Goal: Transaction & Acquisition: Purchase product/service

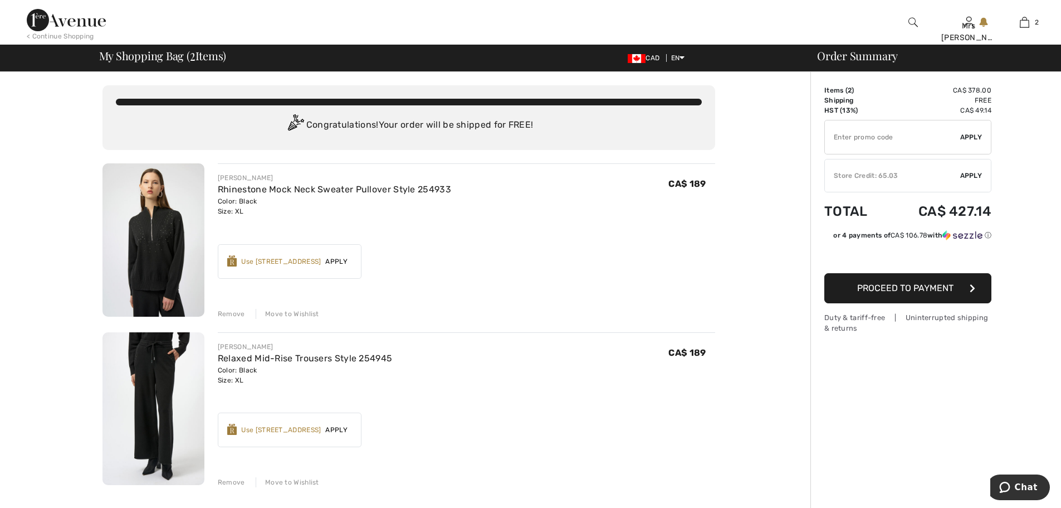
click at [976, 172] on span "Apply" at bounding box center [972, 176] width 22 height 10
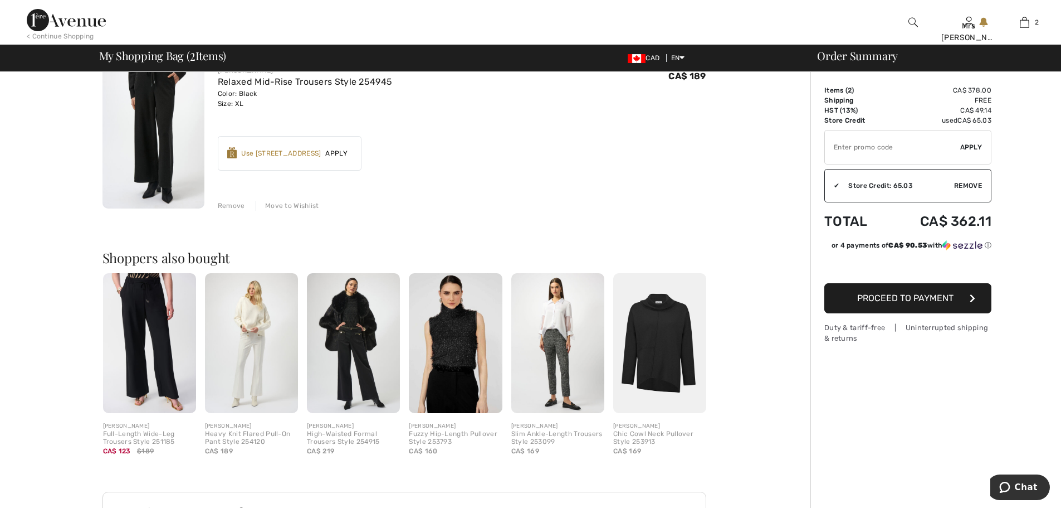
scroll to position [101, 0]
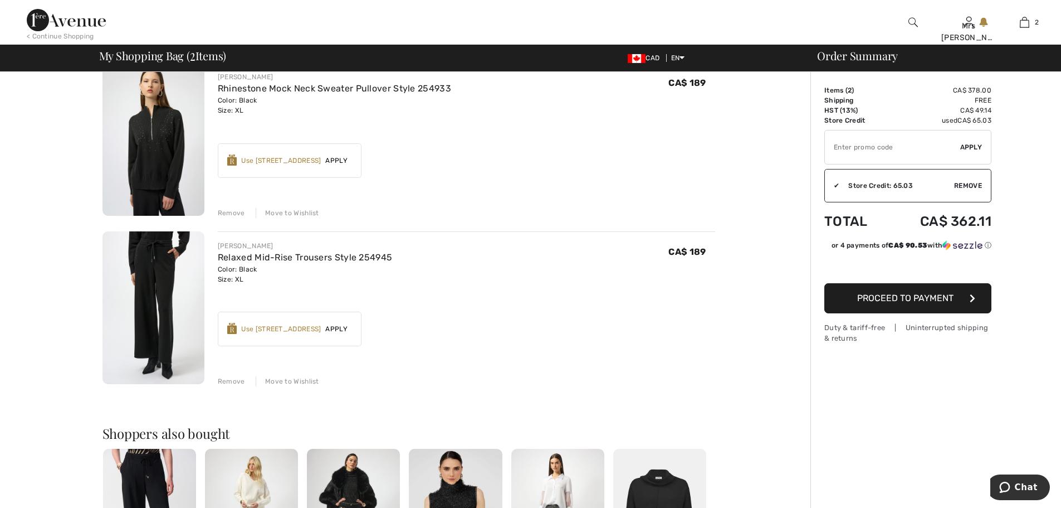
click at [152, 138] on img at bounding box center [154, 138] width 102 height 153
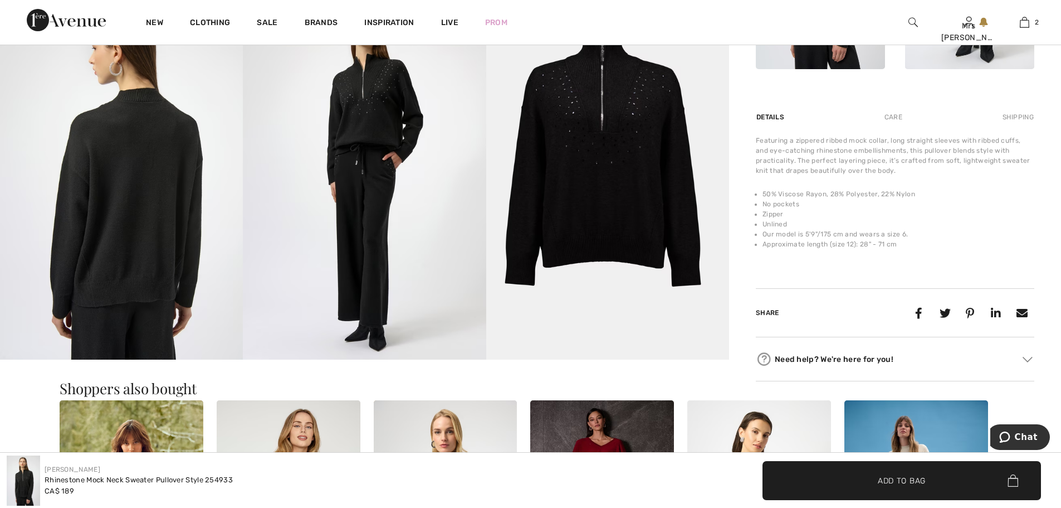
scroll to position [501, 0]
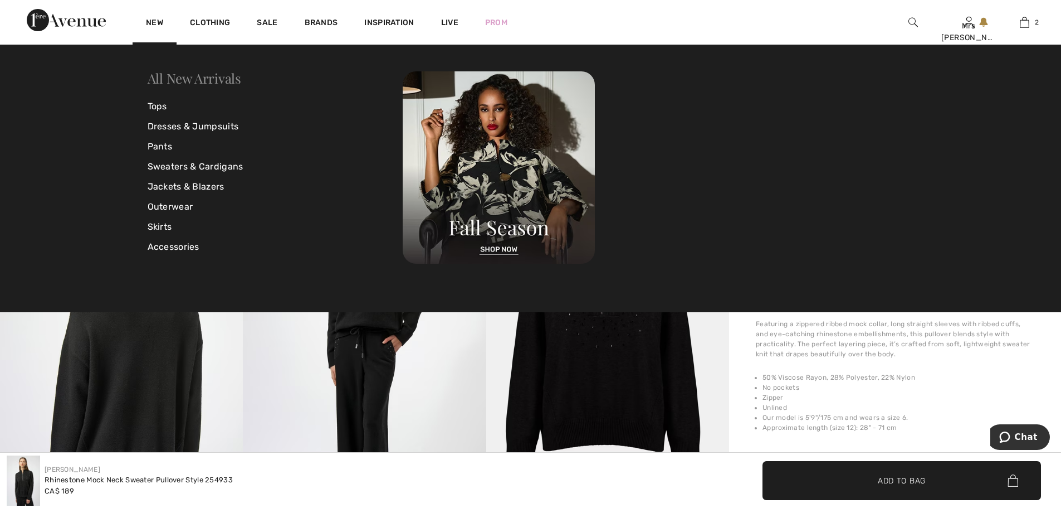
click at [185, 77] on link "All New Arrivals" at bounding box center [195, 78] width 94 height 18
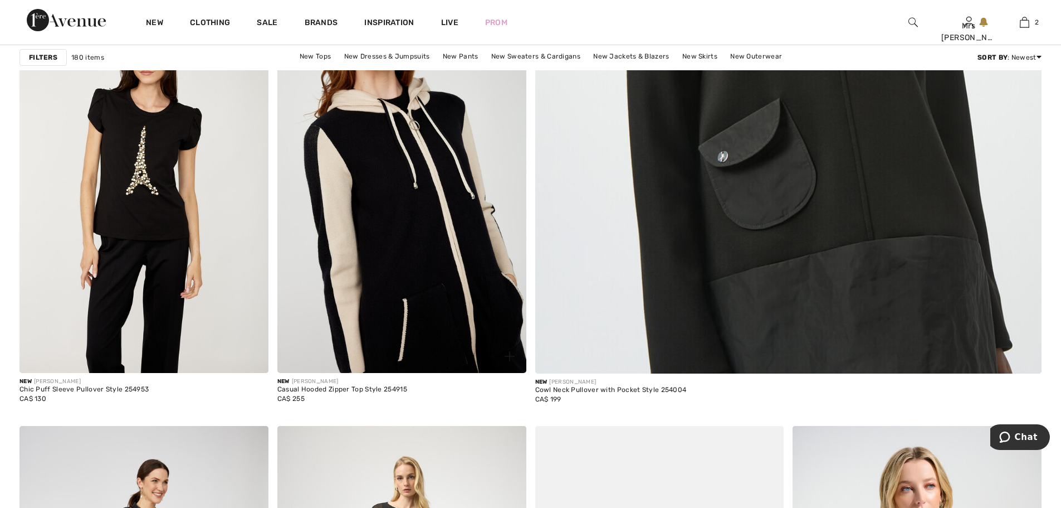
scroll to position [613, 0]
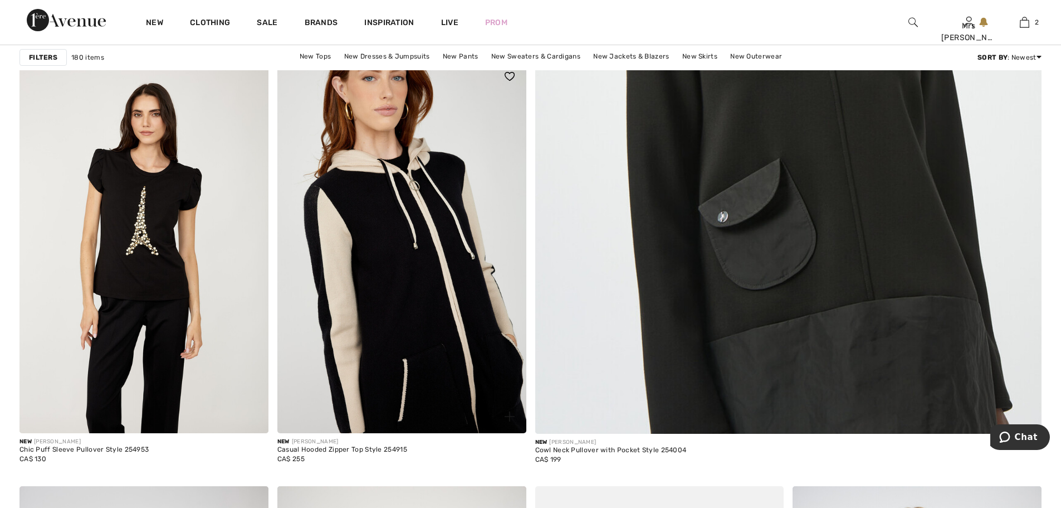
click at [421, 245] on img at bounding box center [401, 246] width 249 height 373
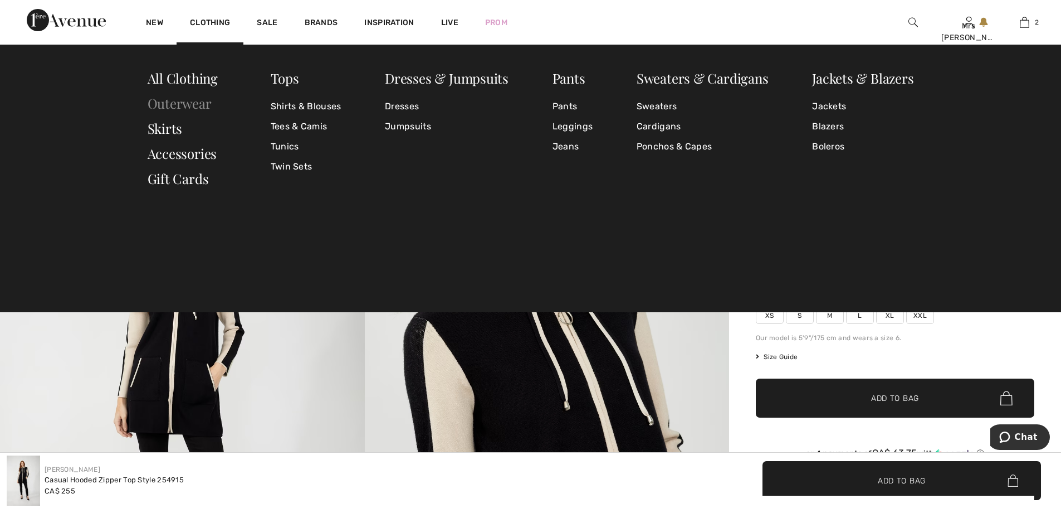
click at [179, 103] on link "Outerwear" at bounding box center [180, 103] width 64 height 18
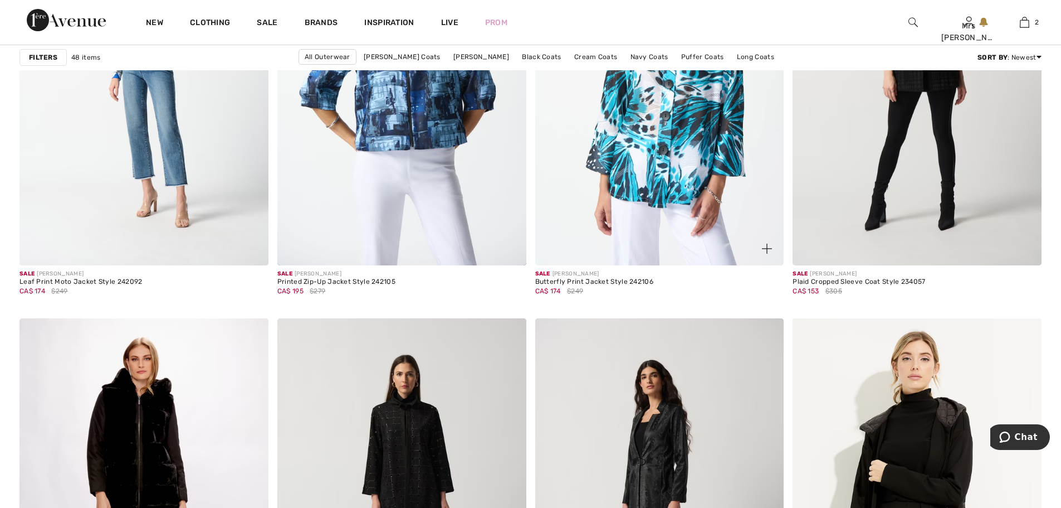
scroll to position [5795, 0]
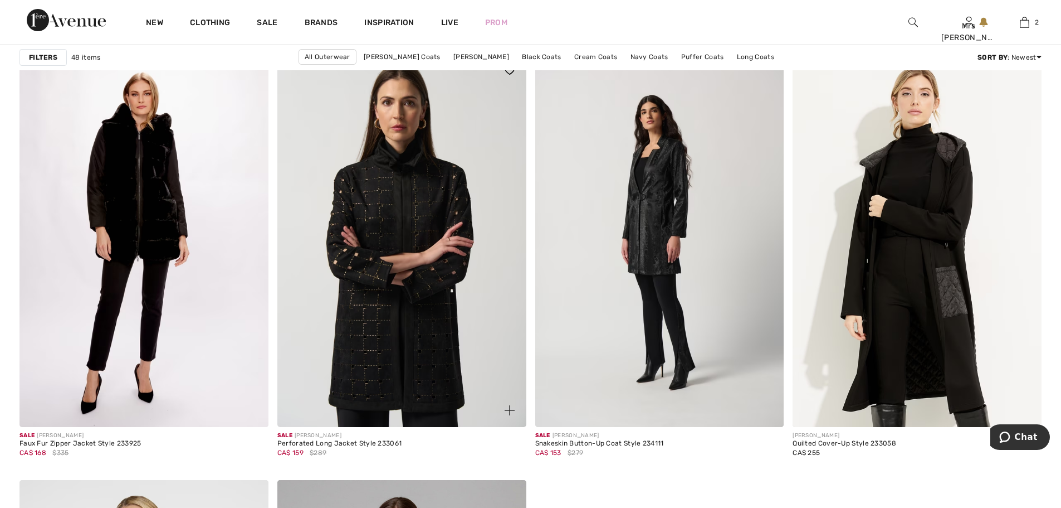
click at [389, 205] on img at bounding box center [401, 239] width 249 height 373
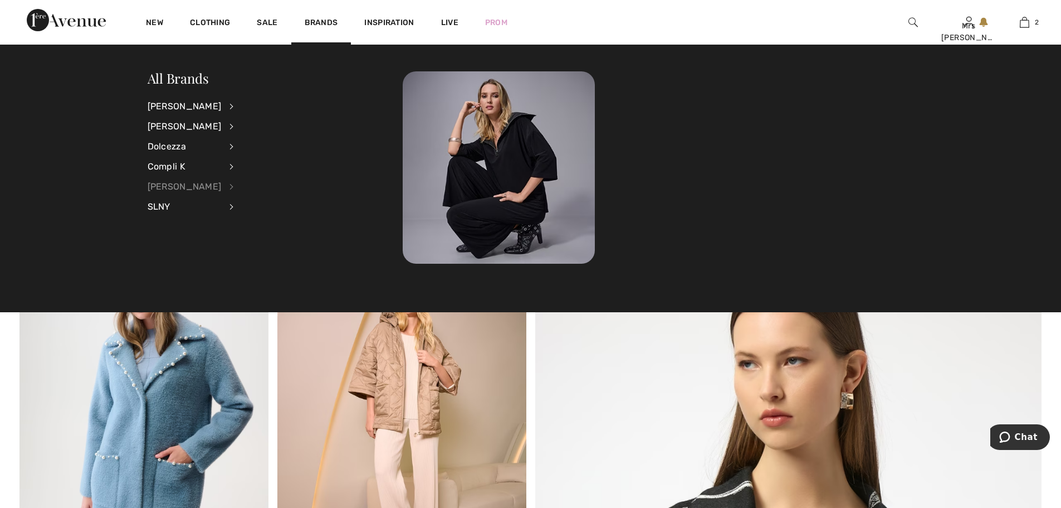
click at [175, 186] on div "[PERSON_NAME]" at bounding box center [185, 187] width 74 height 20
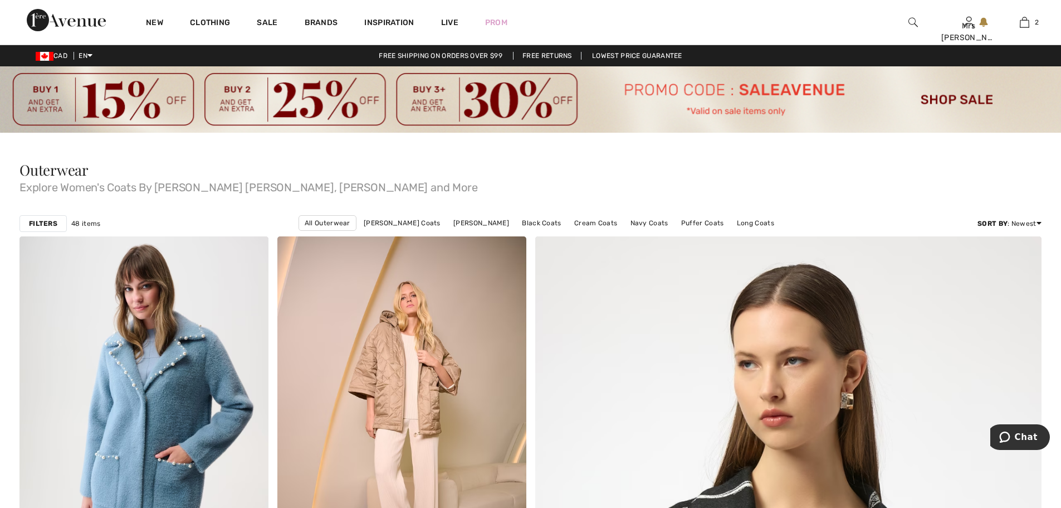
click at [822, 186] on span "Explore Women's Coats By Alison Sheri, Joseph Ribkoff and More" at bounding box center [531, 185] width 1022 height 16
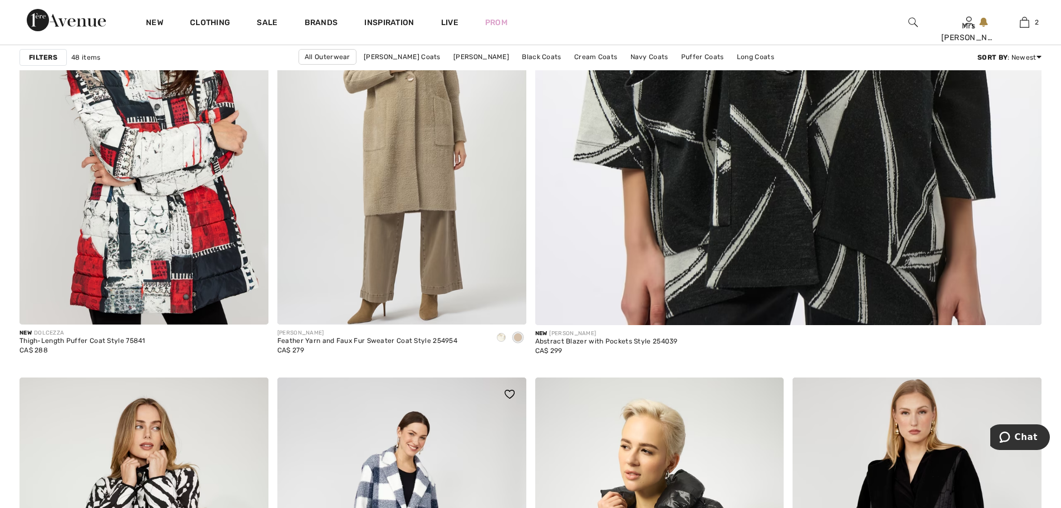
scroll to position [724, 0]
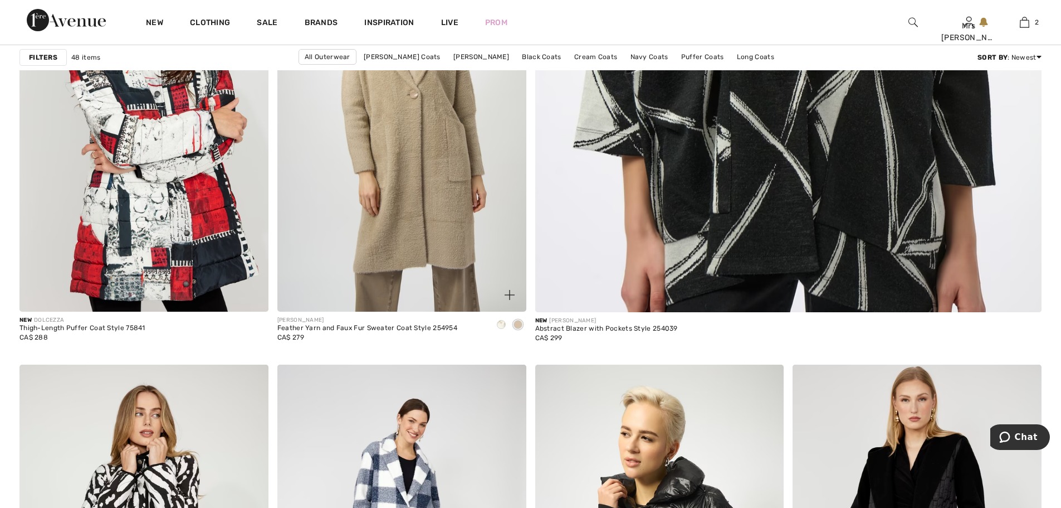
click at [397, 172] on img at bounding box center [401, 124] width 249 height 373
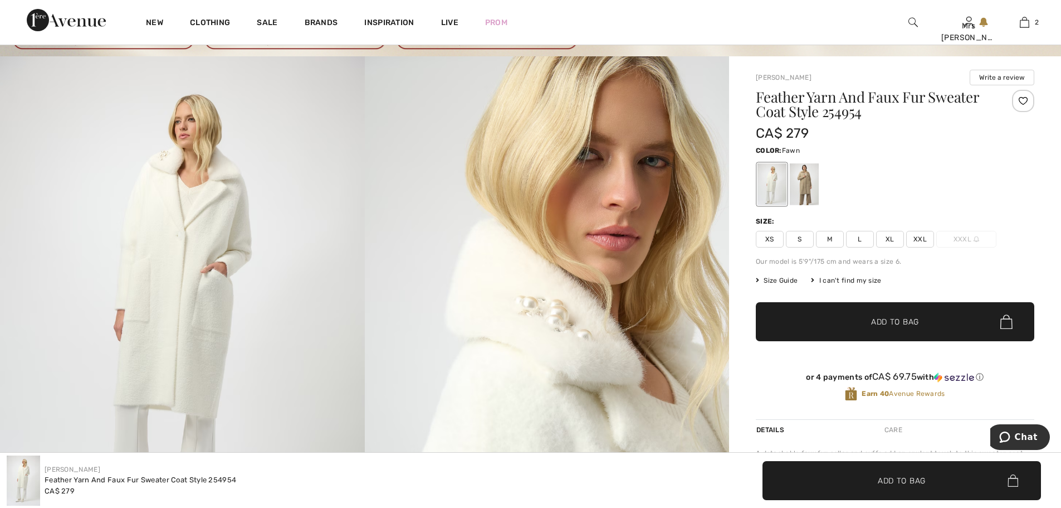
scroll to position [780, 0]
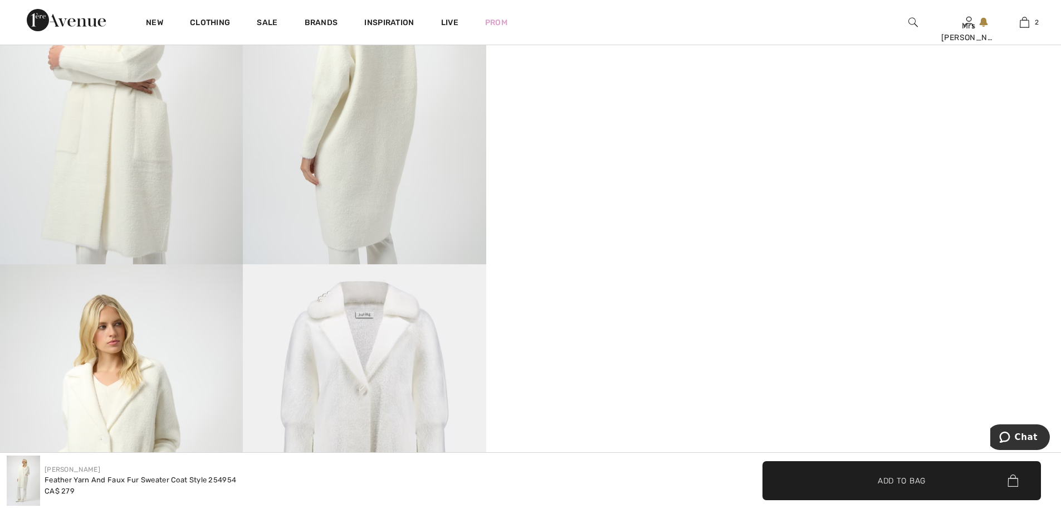
drag, startPoint x: 1064, startPoint y: 87, endPoint x: 802, endPoint y: 180, distance: 277.4
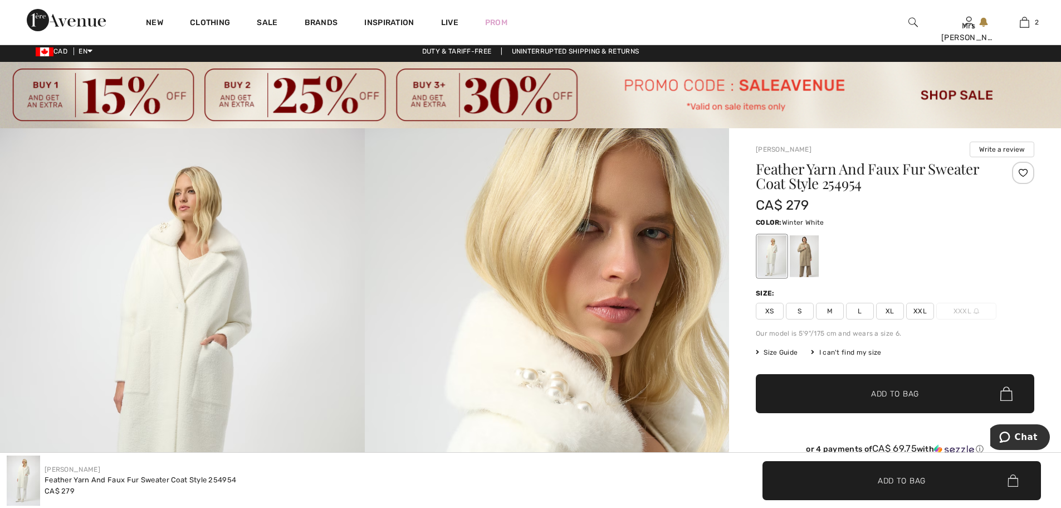
scroll to position [0, 0]
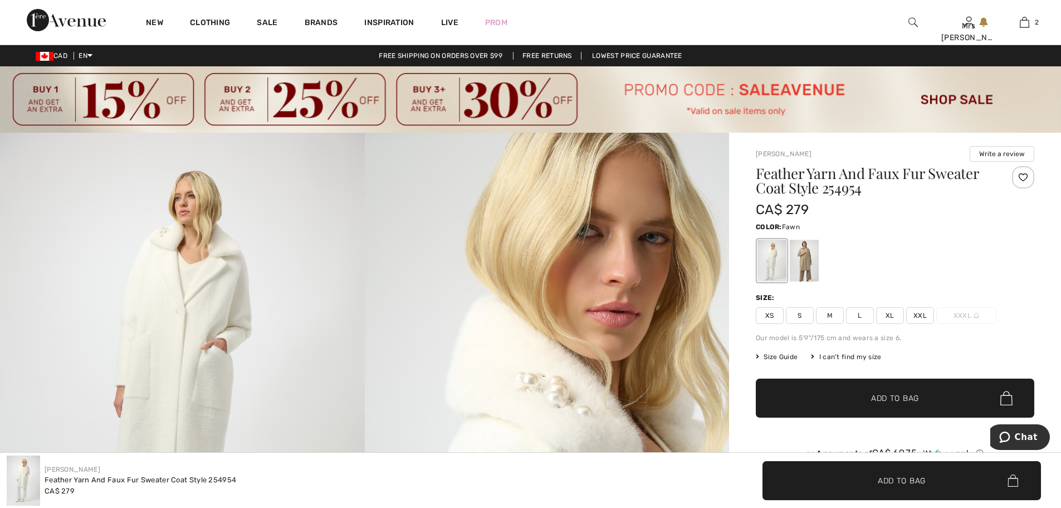
click at [801, 259] on div at bounding box center [804, 261] width 29 height 42
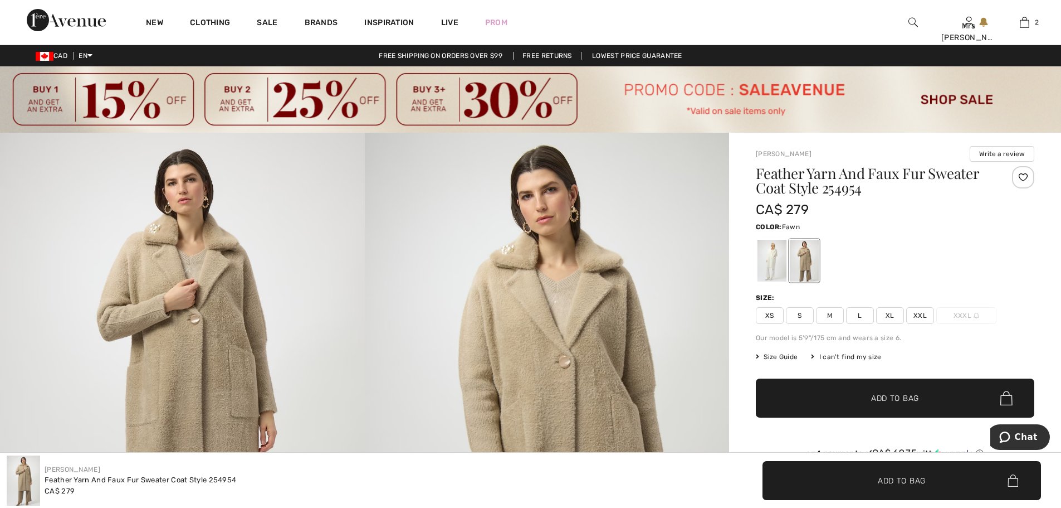
click at [530, 330] on img at bounding box center [547, 406] width 365 height 547
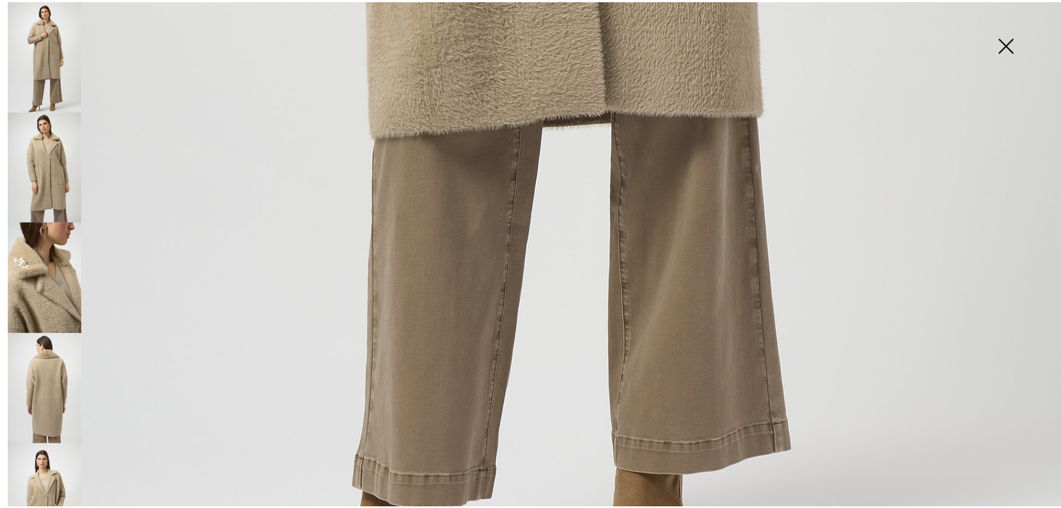
scroll to position [1003, 0]
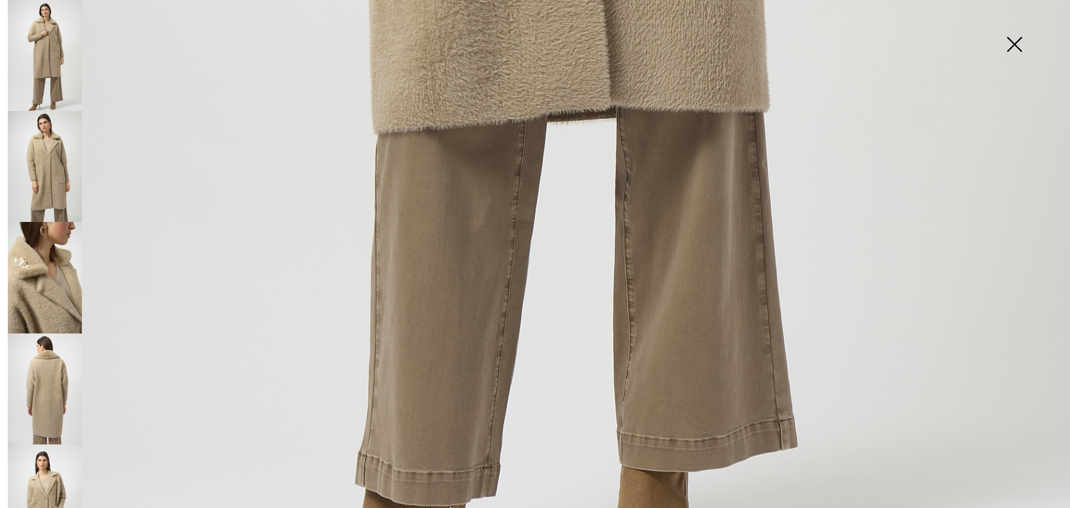
click at [1015, 46] on img at bounding box center [1014, 45] width 56 height 57
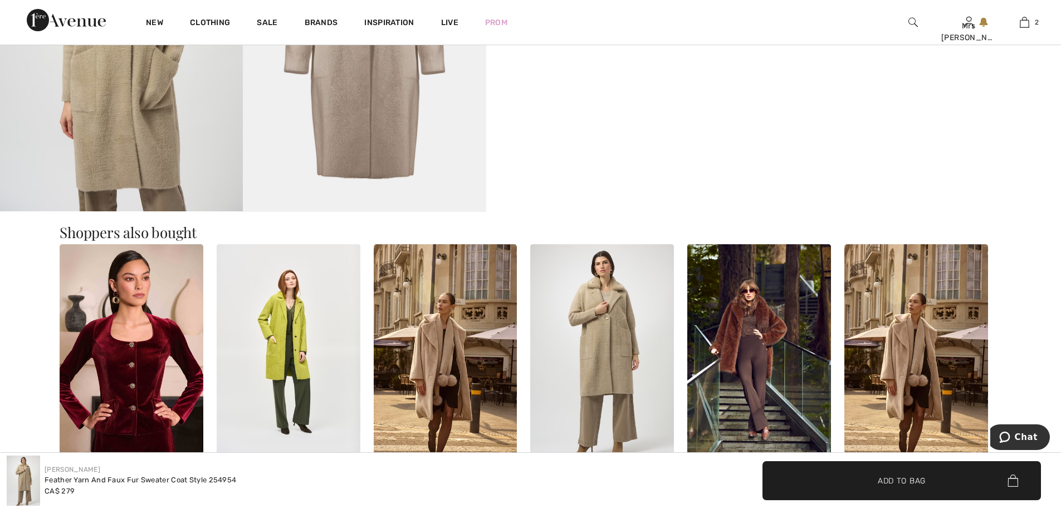
scroll to position [1226, 0]
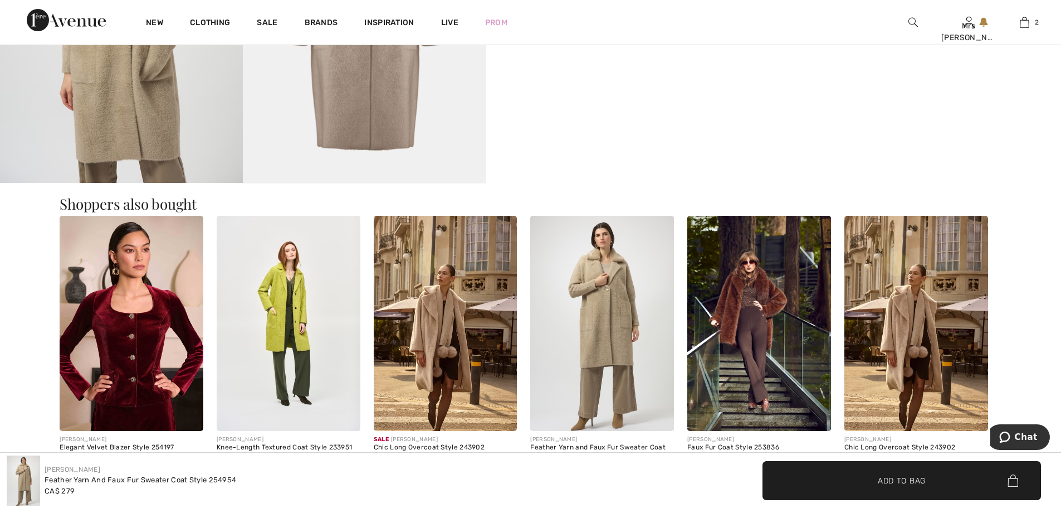
click at [903, 327] on img at bounding box center [917, 324] width 144 height 216
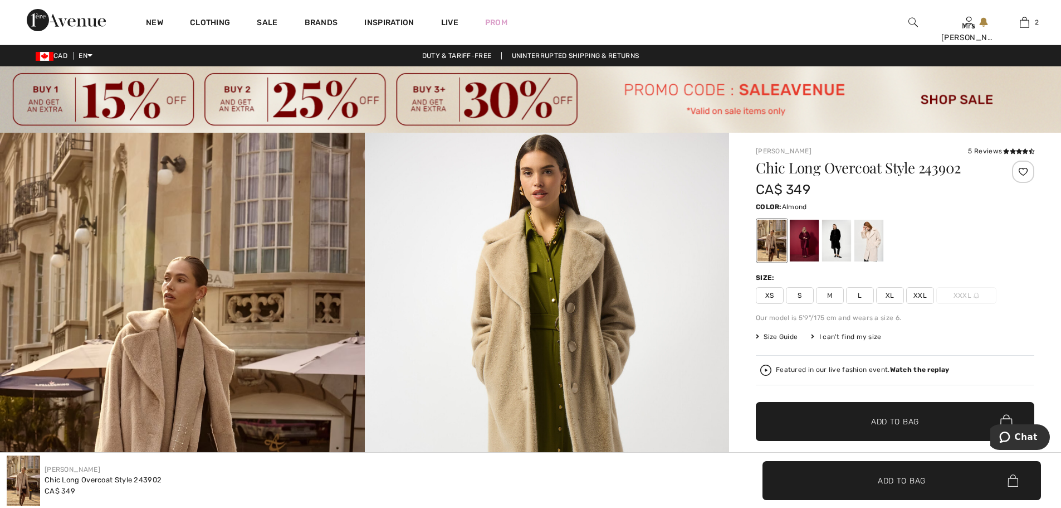
click at [208, 348] on img at bounding box center [182, 406] width 365 height 547
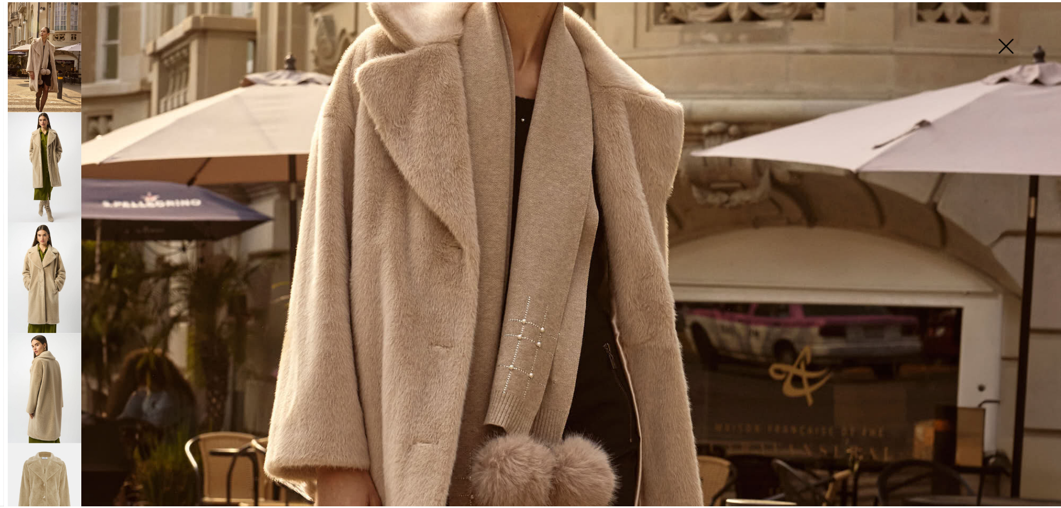
scroll to position [501, 0]
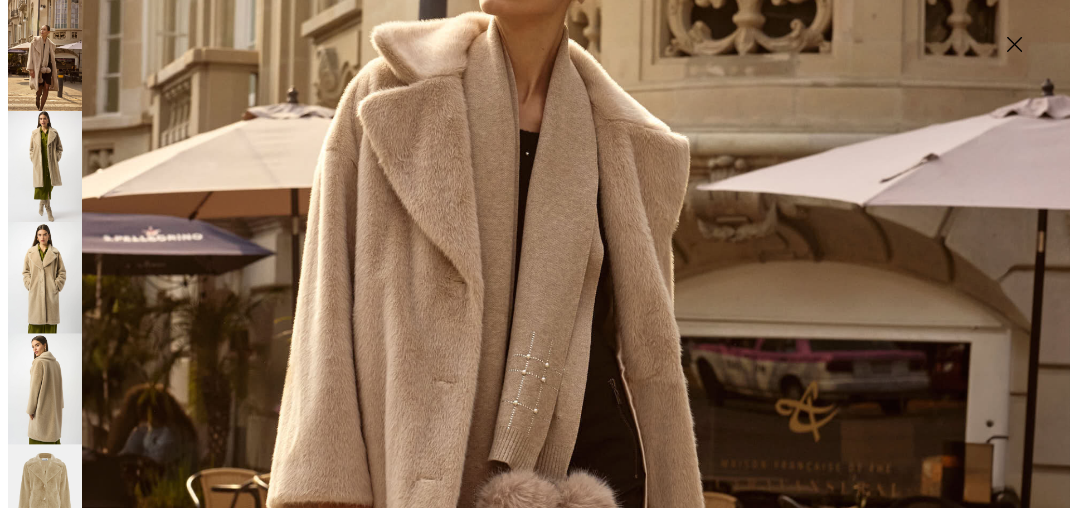
click at [527, 347] on img at bounding box center [535, 301] width 1070 height 1604
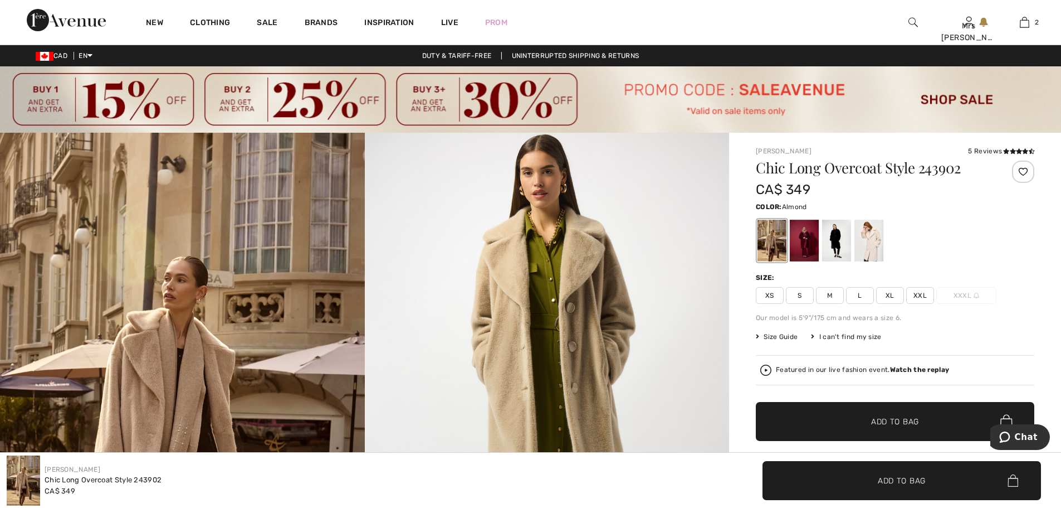
click at [770, 235] on div at bounding box center [772, 241] width 29 height 42
click at [799, 234] on div at bounding box center [804, 241] width 29 height 42
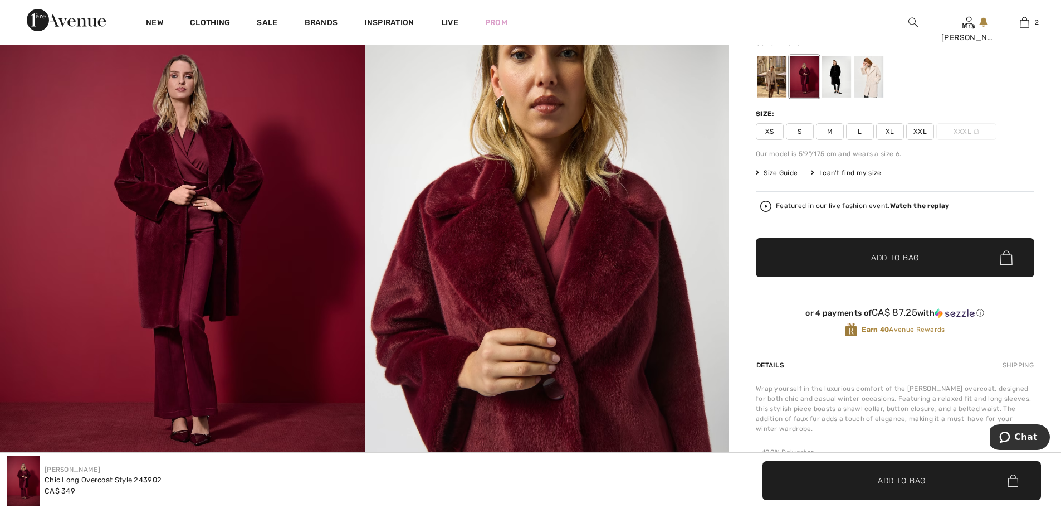
scroll to position [0, 0]
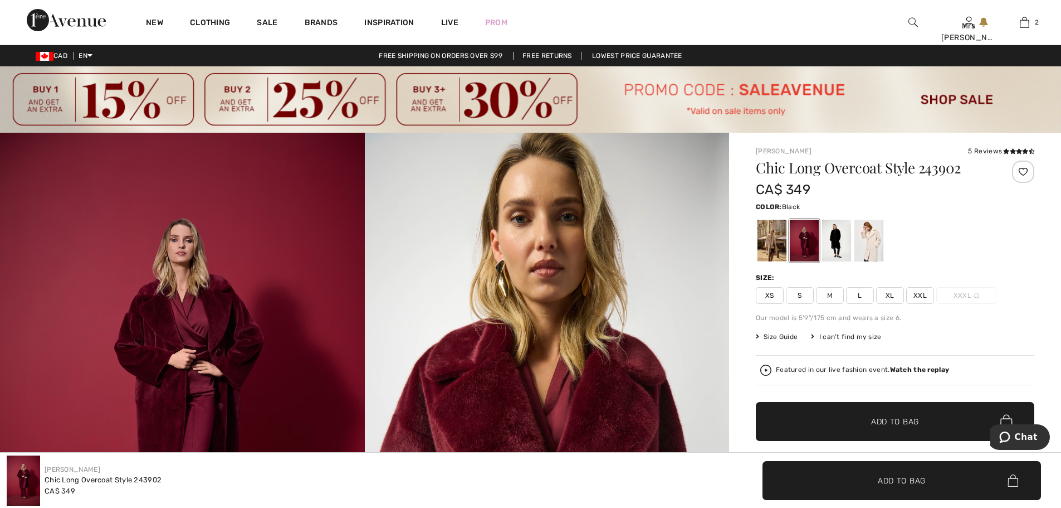
drag, startPoint x: 831, startPoint y: 236, endPoint x: 838, endPoint y: 240, distance: 7.7
click at [833, 236] on div at bounding box center [836, 241] width 29 height 42
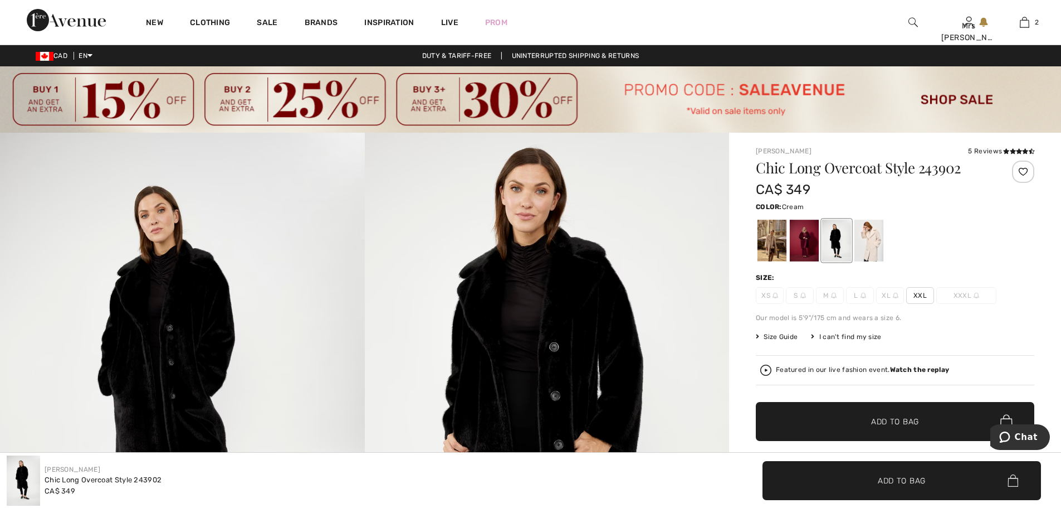
click at [870, 238] on div at bounding box center [869, 241] width 29 height 42
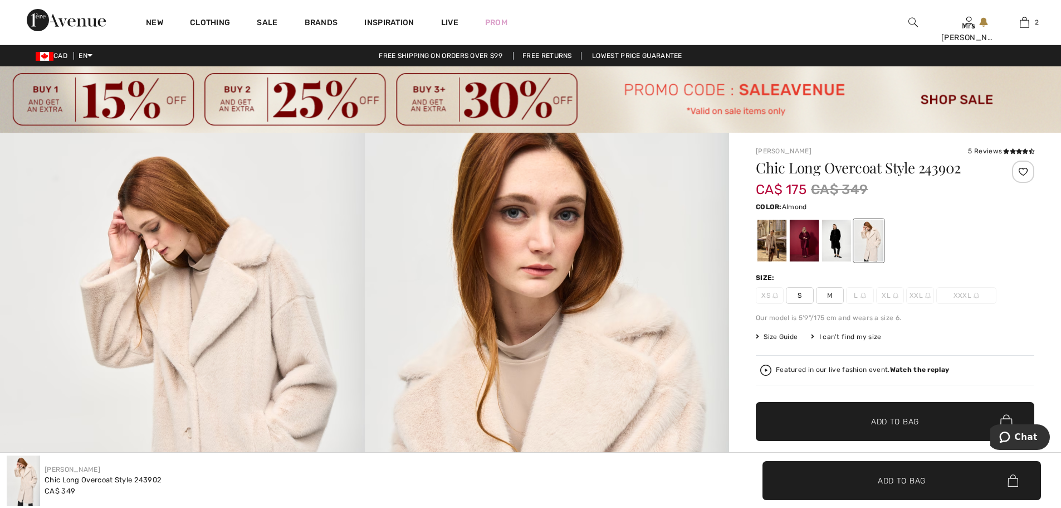
click at [774, 239] on div at bounding box center [772, 241] width 29 height 42
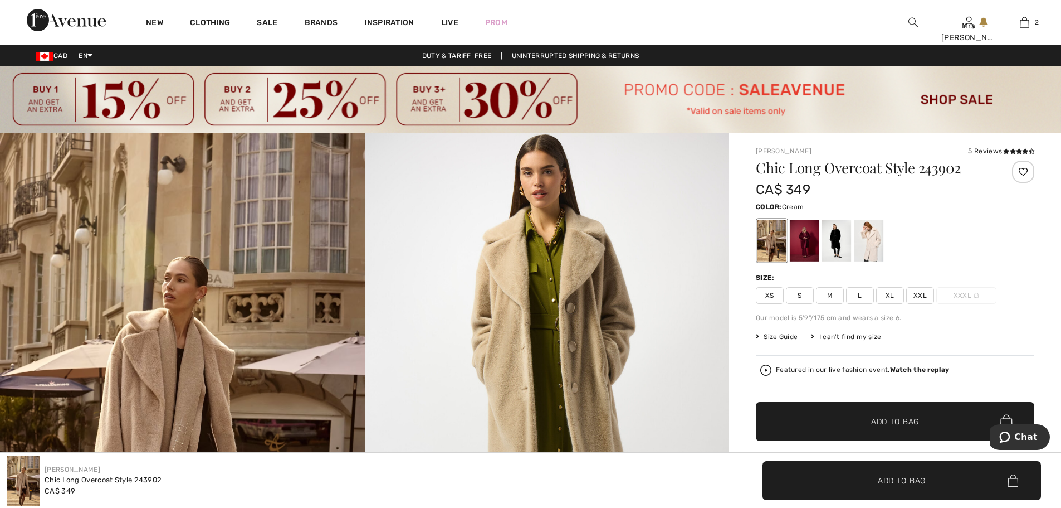
click at [875, 240] on div at bounding box center [869, 241] width 29 height 42
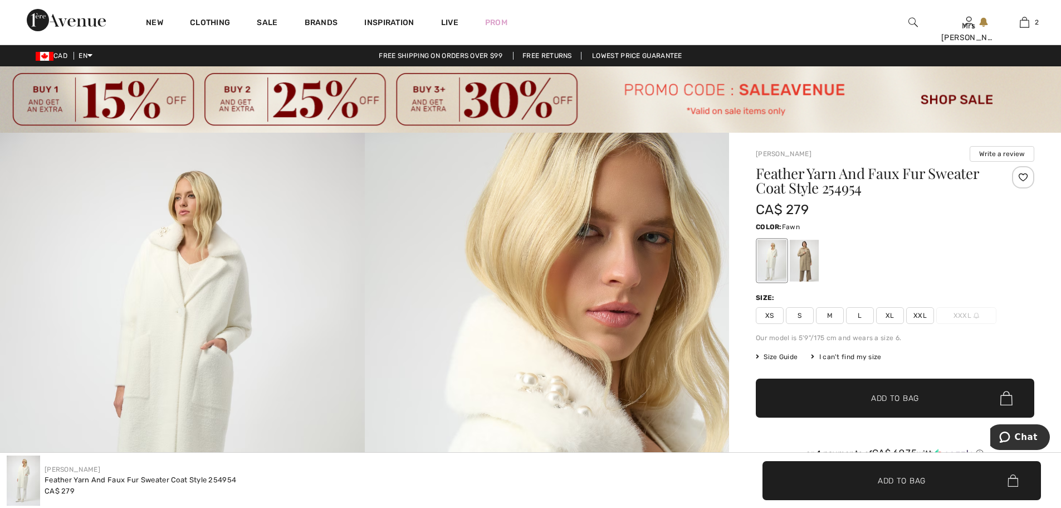
click at [798, 248] on div at bounding box center [804, 261] width 29 height 42
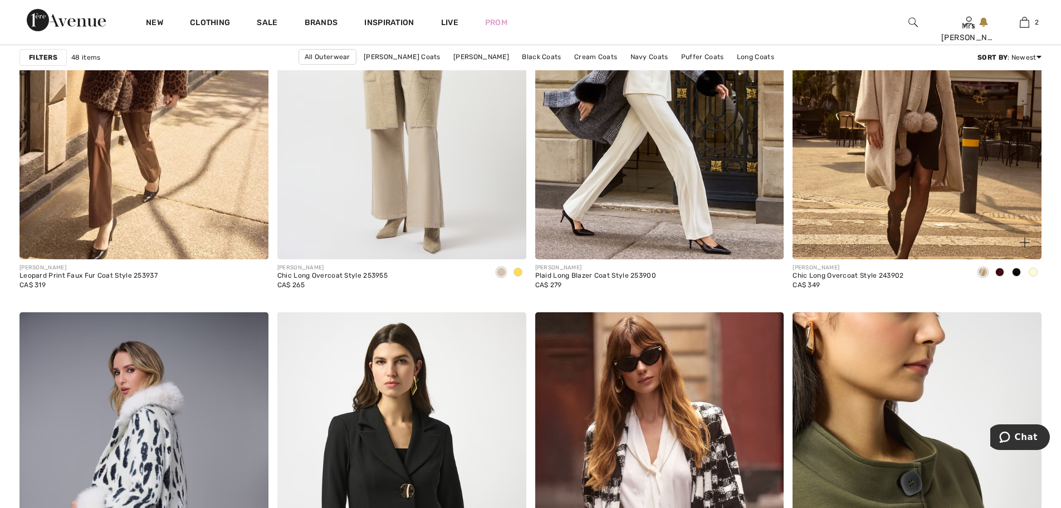
scroll to position [2487, 0]
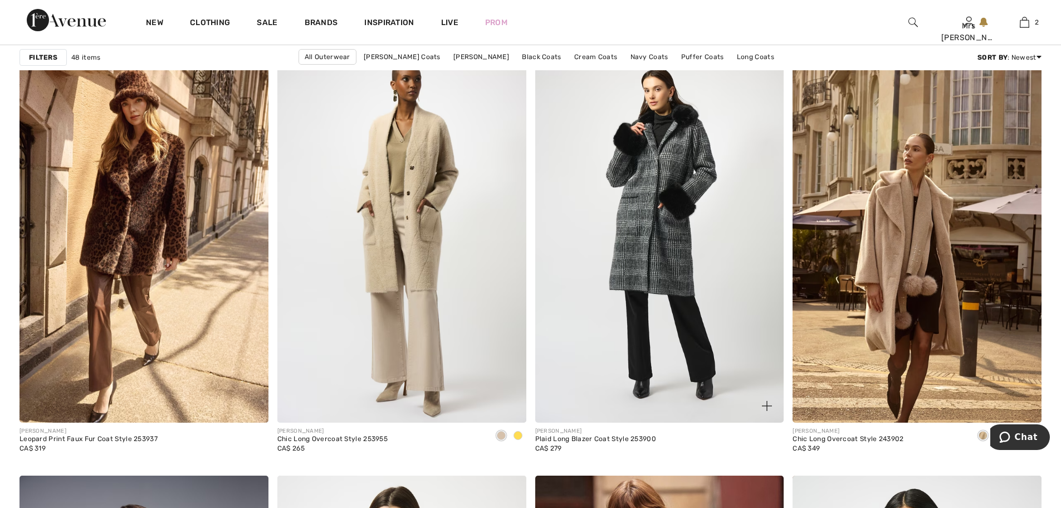
click at [670, 188] on img at bounding box center [659, 235] width 249 height 373
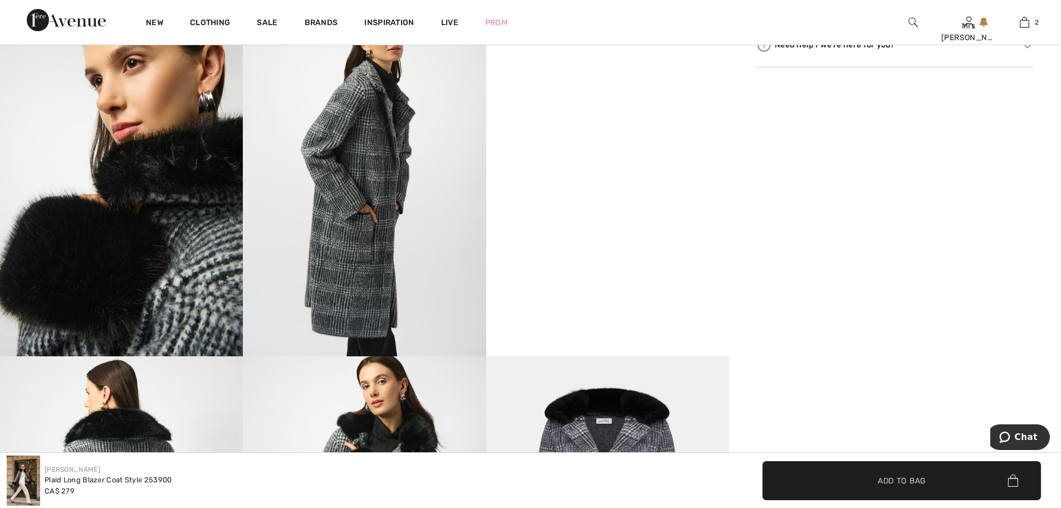
scroll to position [669, 0]
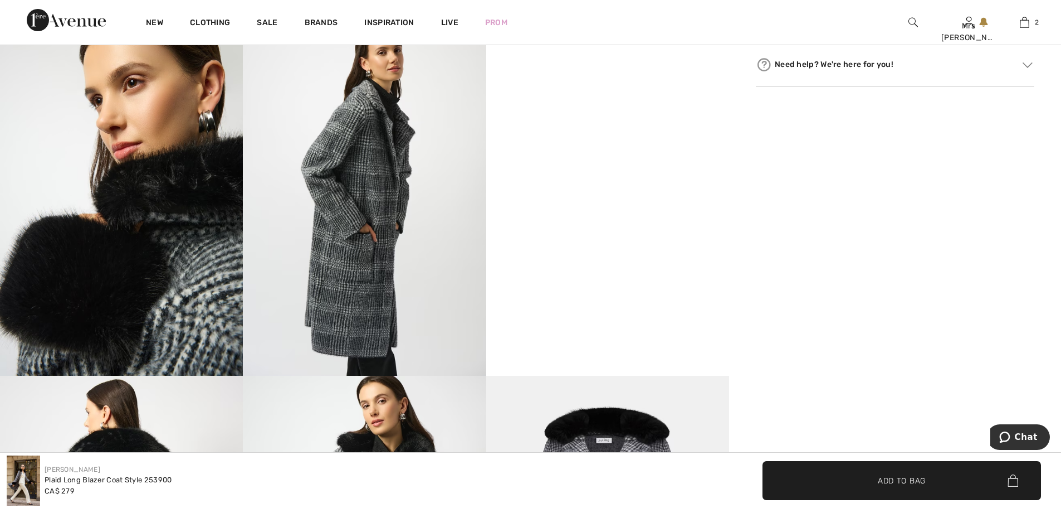
click at [357, 183] on img at bounding box center [364, 193] width 243 height 364
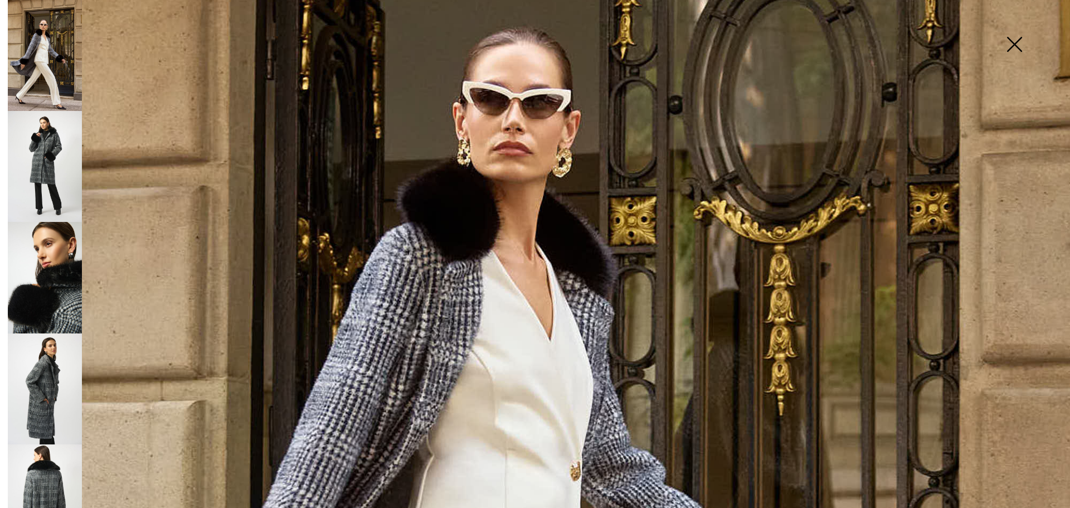
scroll to position [223, 0]
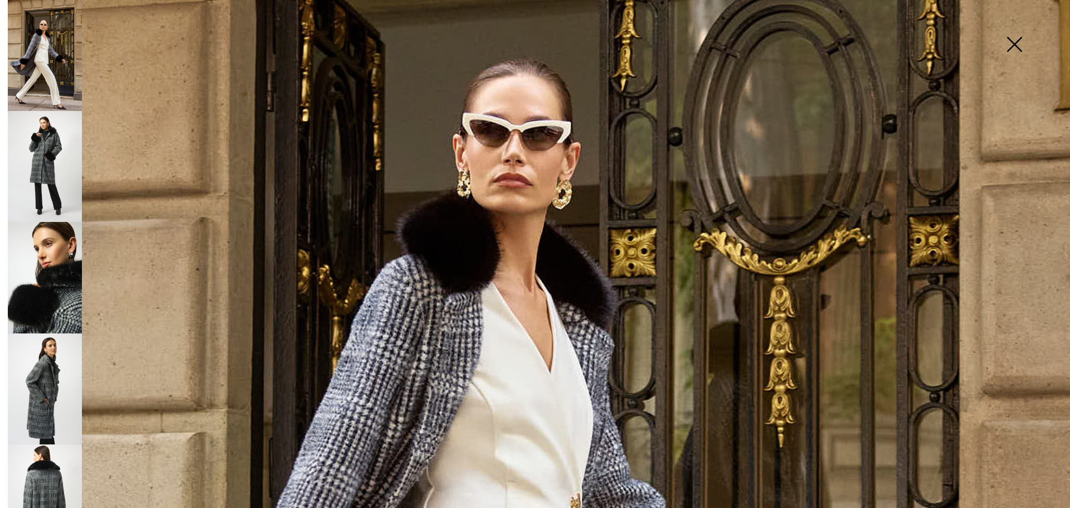
click at [1017, 48] on img at bounding box center [1014, 45] width 56 height 57
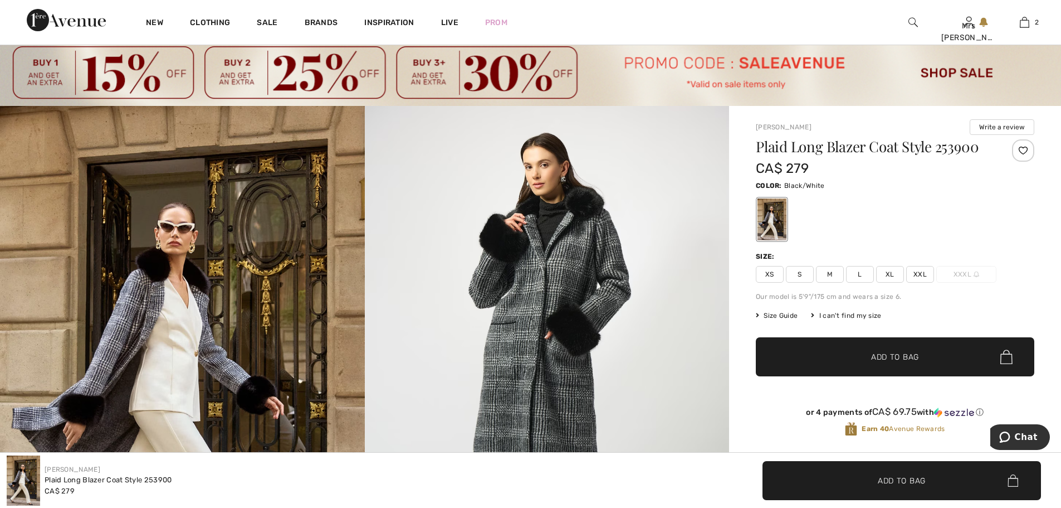
scroll to position [0, 0]
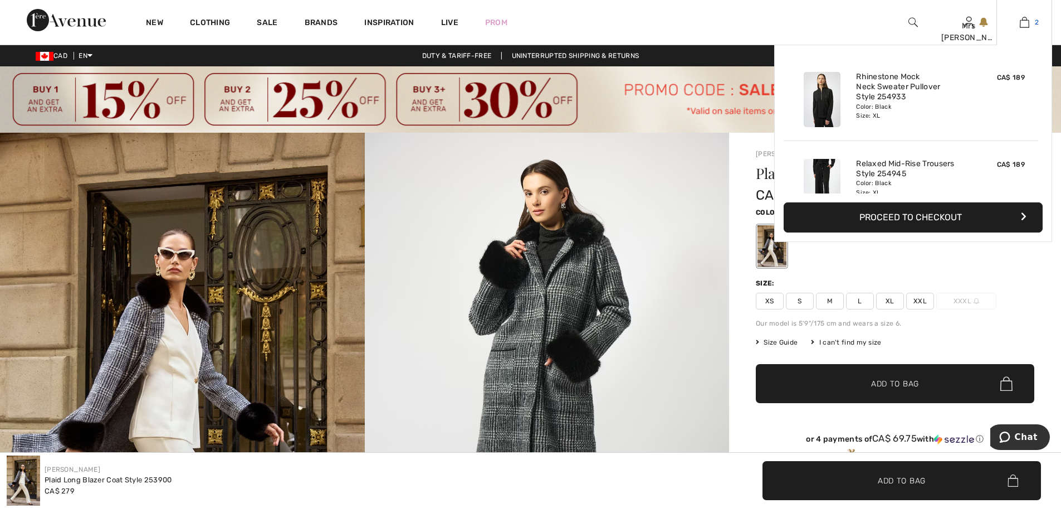
click at [1022, 25] on img at bounding box center [1024, 22] width 9 height 13
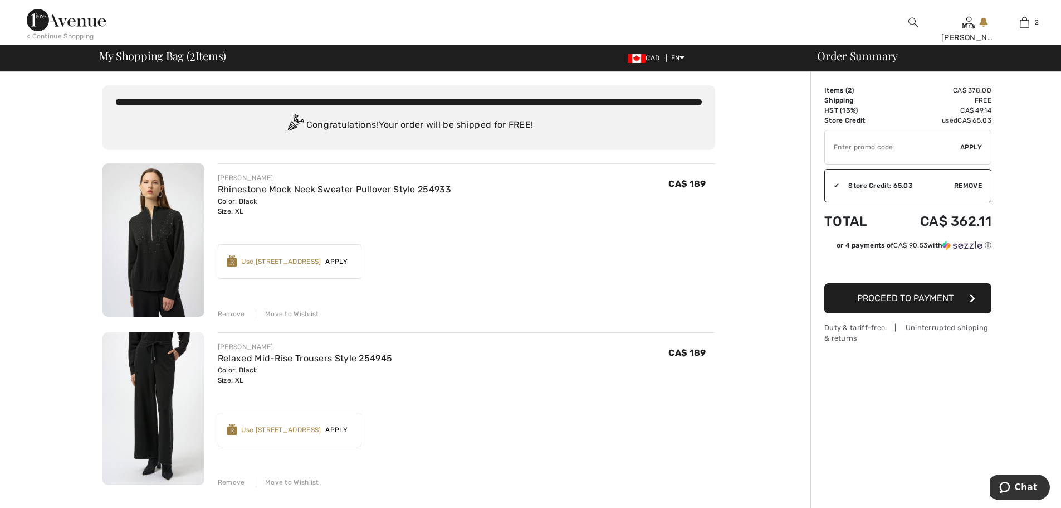
drag, startPoint x: 227, startPoint y: 311, endPoint x: 233, endPoint y: 329, distance: 18.5
click at [227, 314] on div "Remove" at bounding box center [231, 314] width 27 height 10
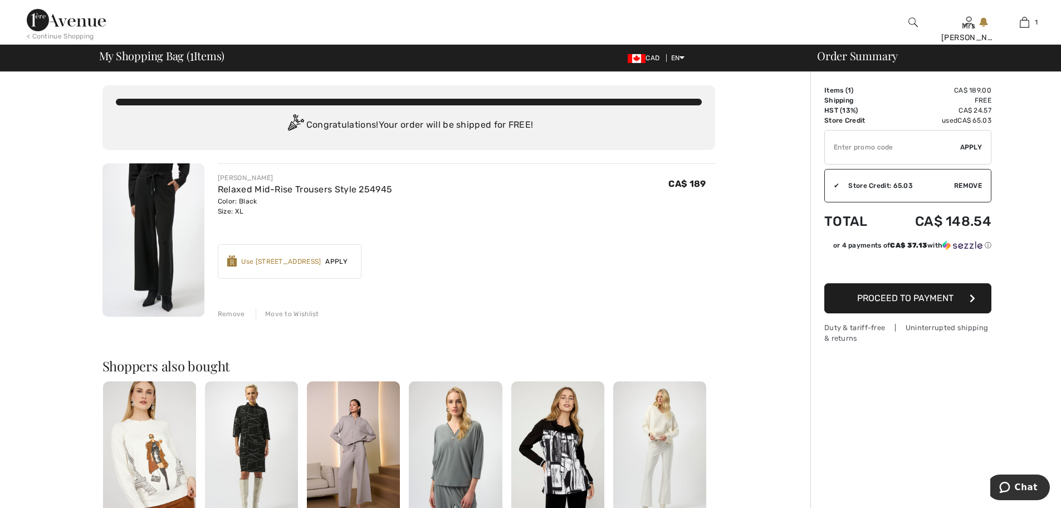
click at [230, 315] on div "Remove" at bounding box center [231, 314] width 27 height 10
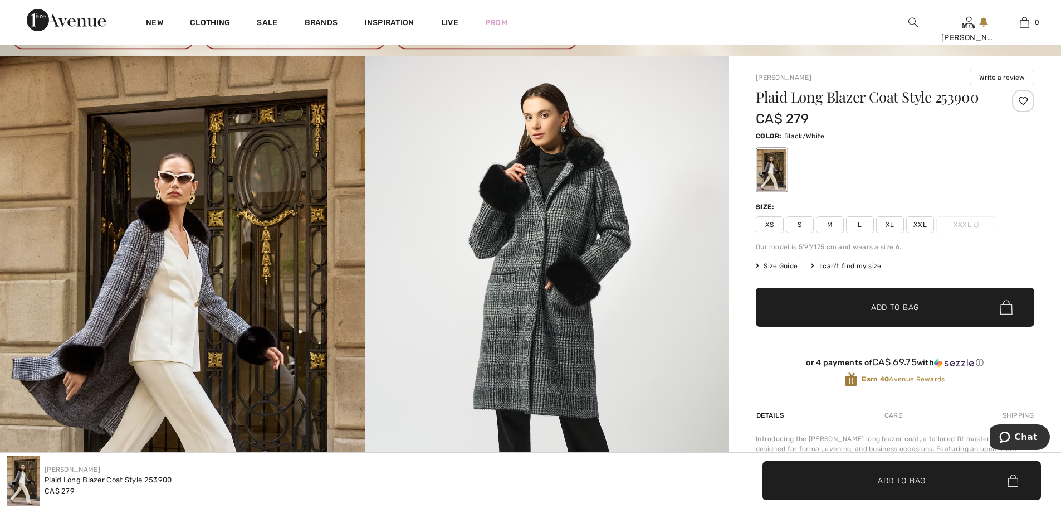
scroll to position [167, 0]
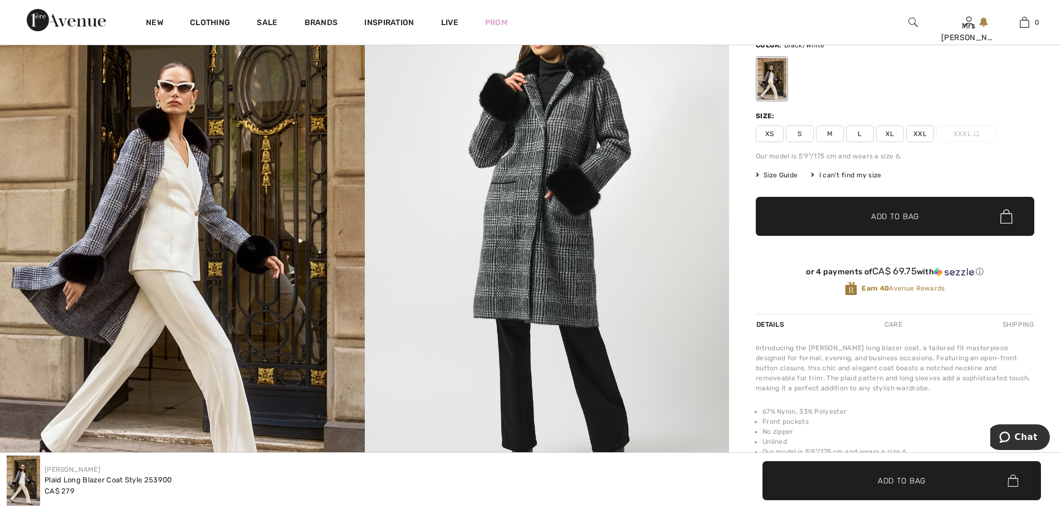
click at [150, 180] on img at bounding box center [182, 238] width 365 height 547
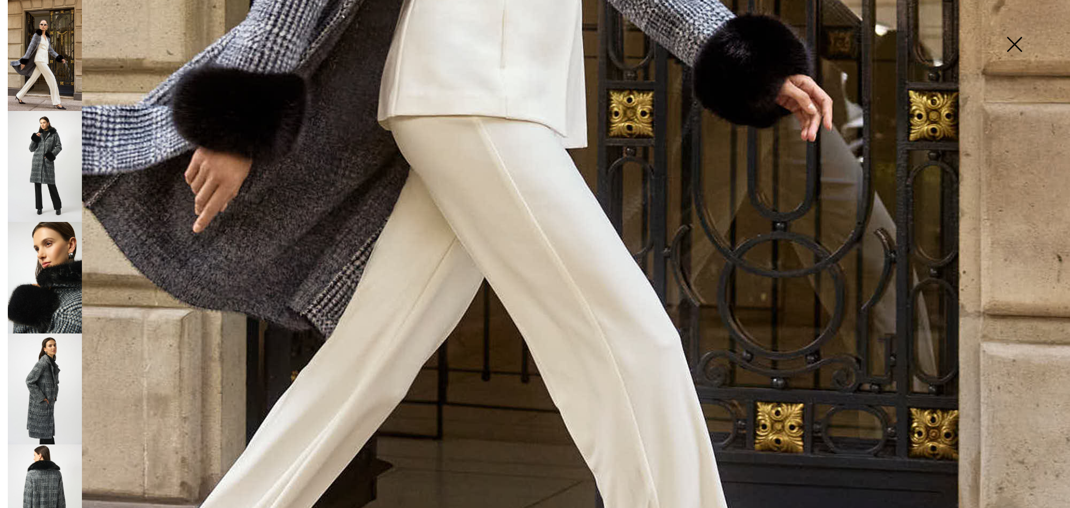
scroll to position [780, 0]
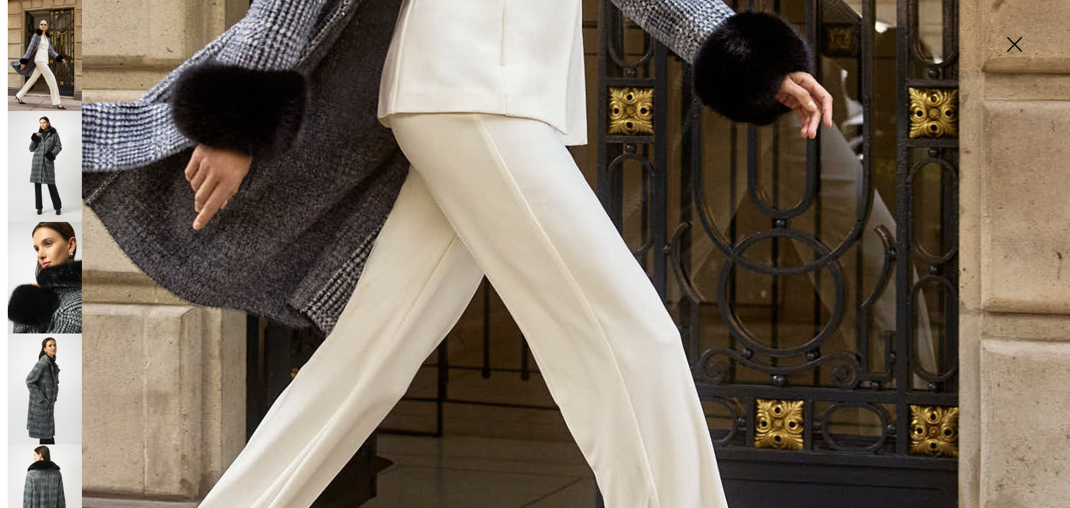
click at [1014, 38] on img at bounding box center [1014, 45] width 56 height 57
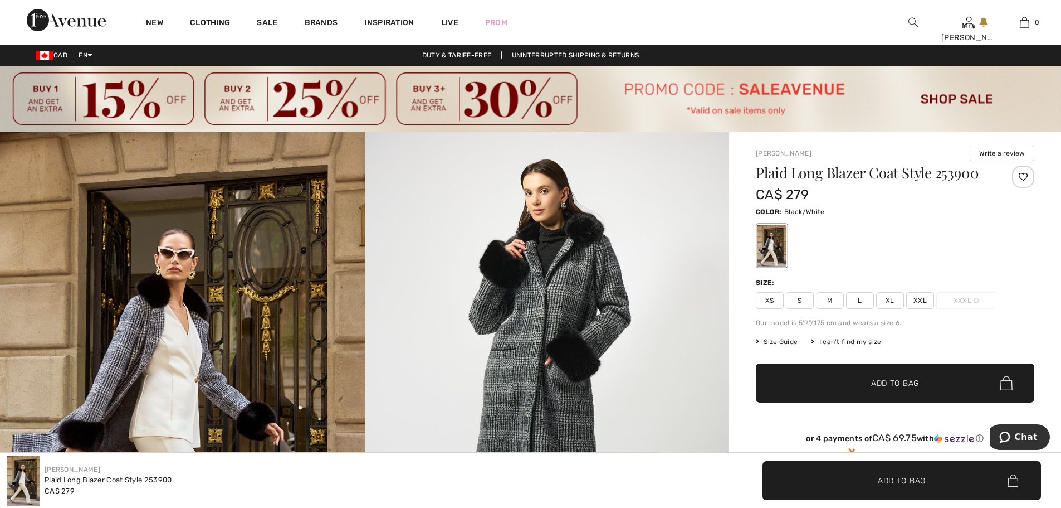
scroll to position [0, 0]
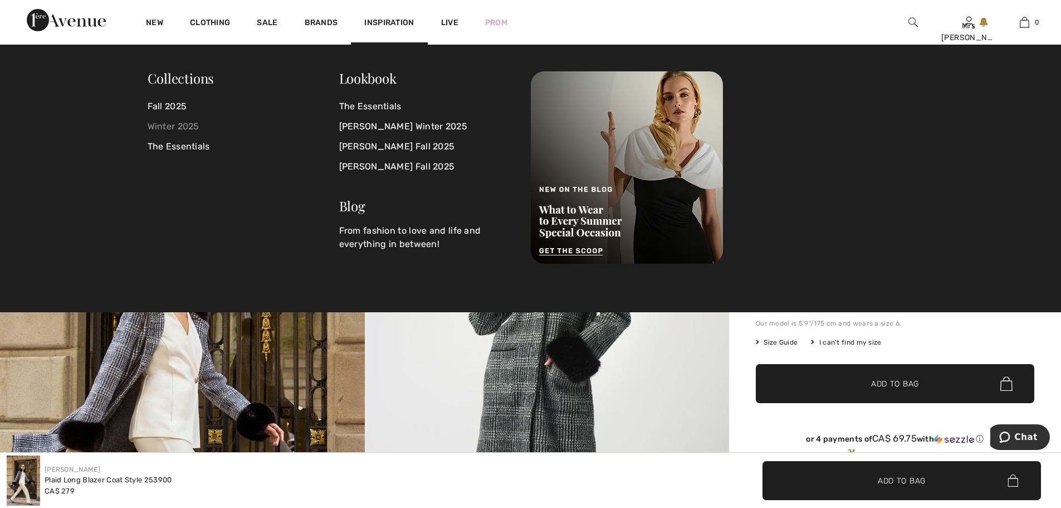
click at [171, 126] on link "Winter 2025" at bounding box center [244, 126] width 192 height 20
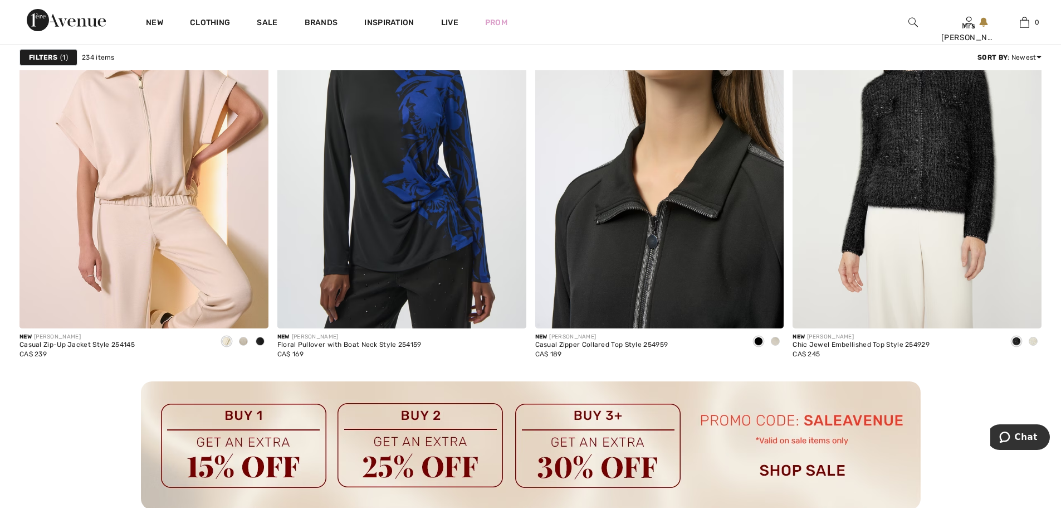
scroll to position [2953, 0]
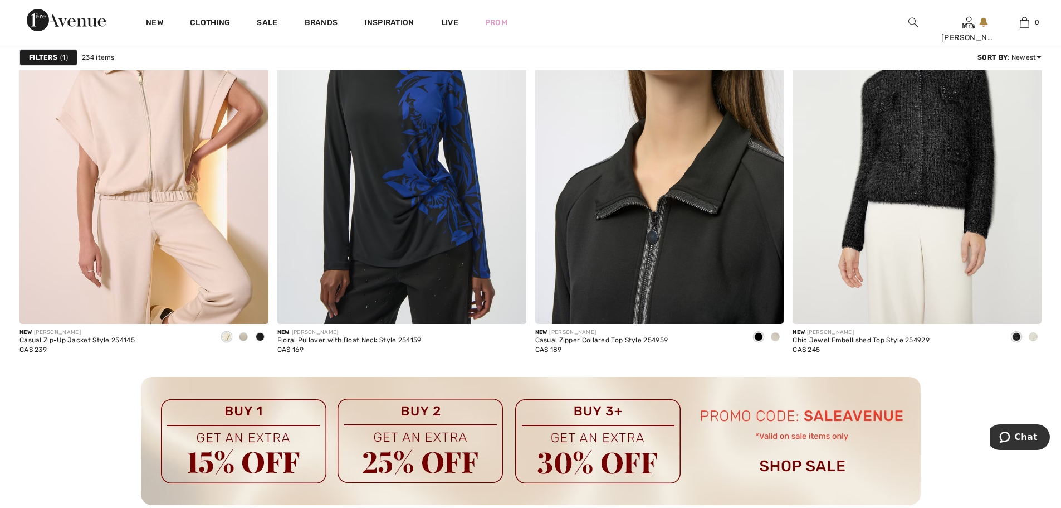
click at [647, 260] on img at bounding box center [659, 136] width 249 height 373
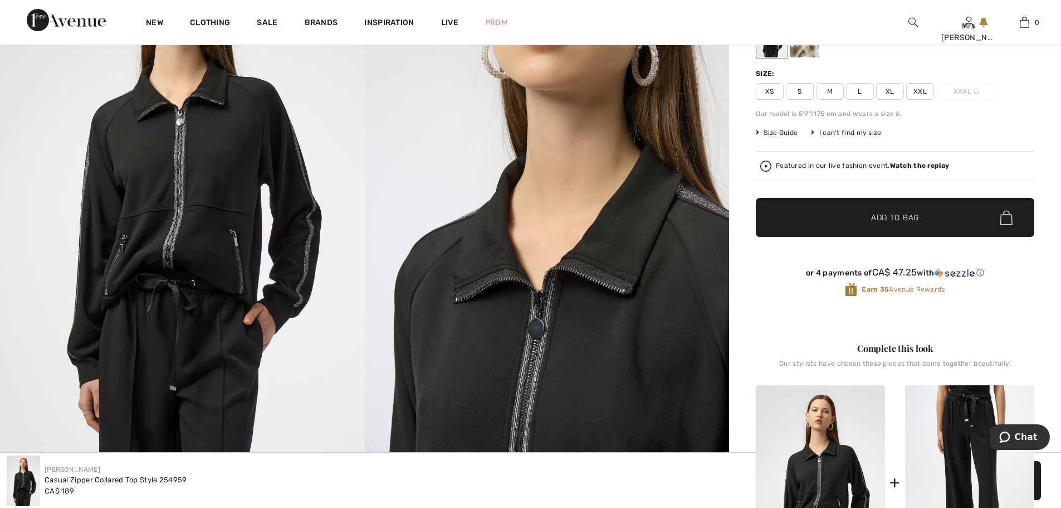
scroll to position [223, 0]
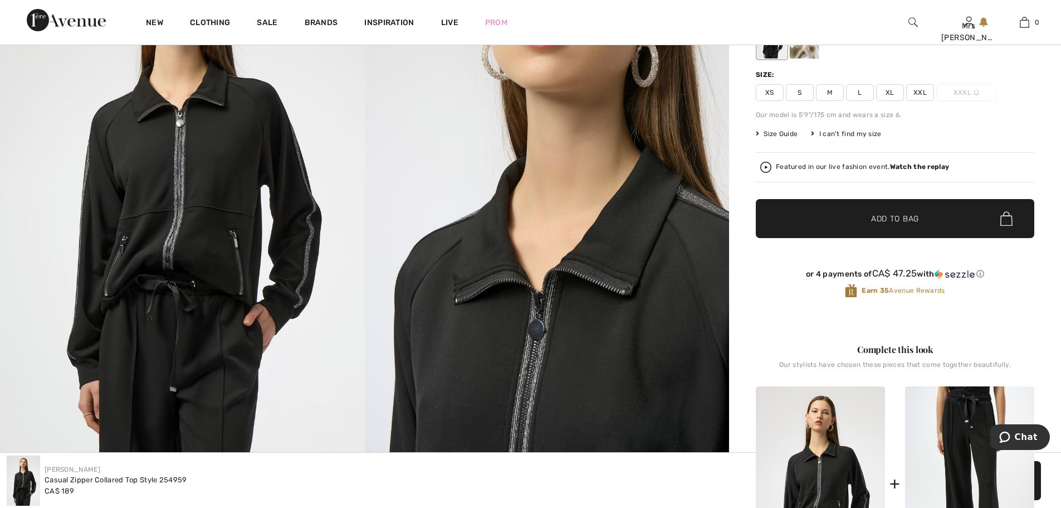
click at [887, 92] on span "XL" at bounding box center [890, 92] width 28 height 17
click at [913, 224] on span "Add to Bag" at bounding box center [895, 219] width 48 height 12
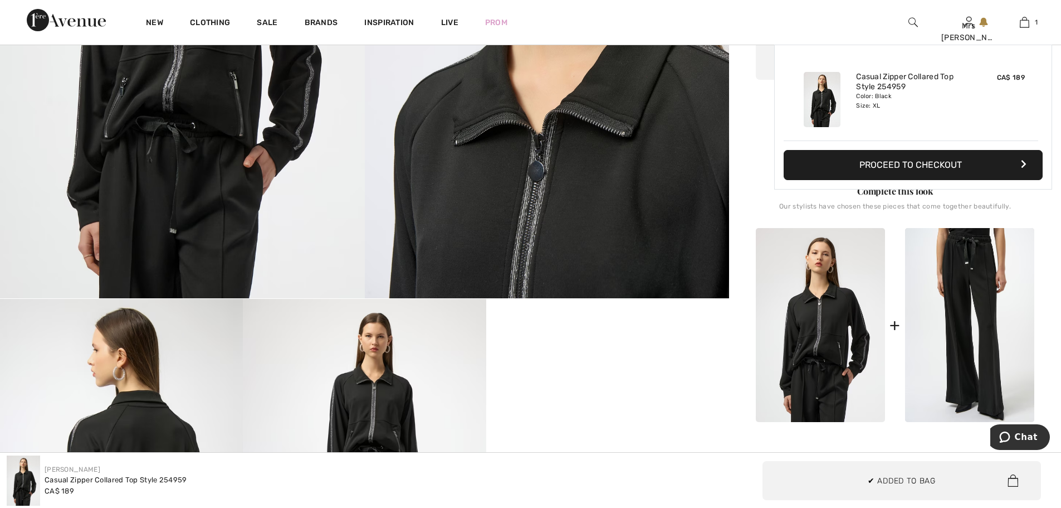
scroll to position [390, 0]
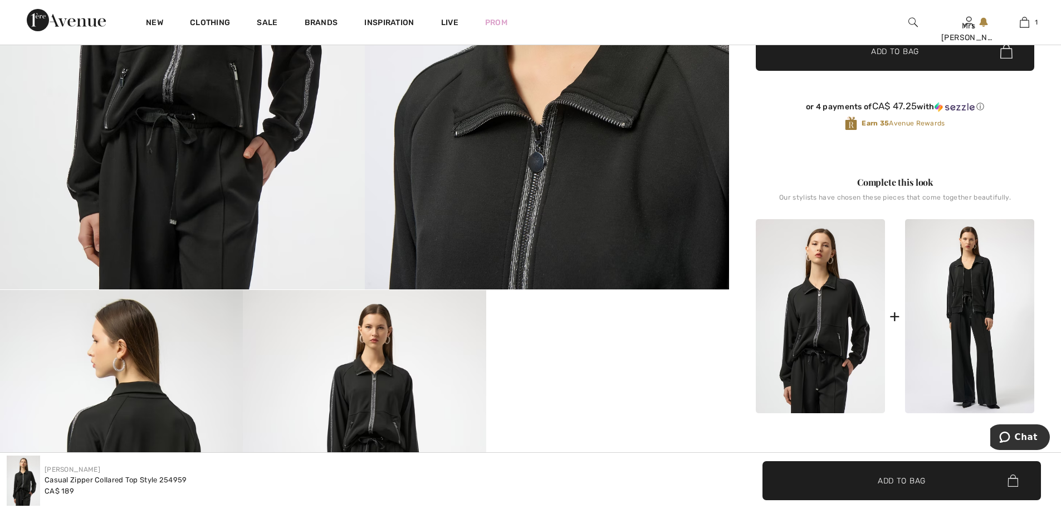
click at [965, 305] on img at bounding box center [969, 316] width 129 height 194
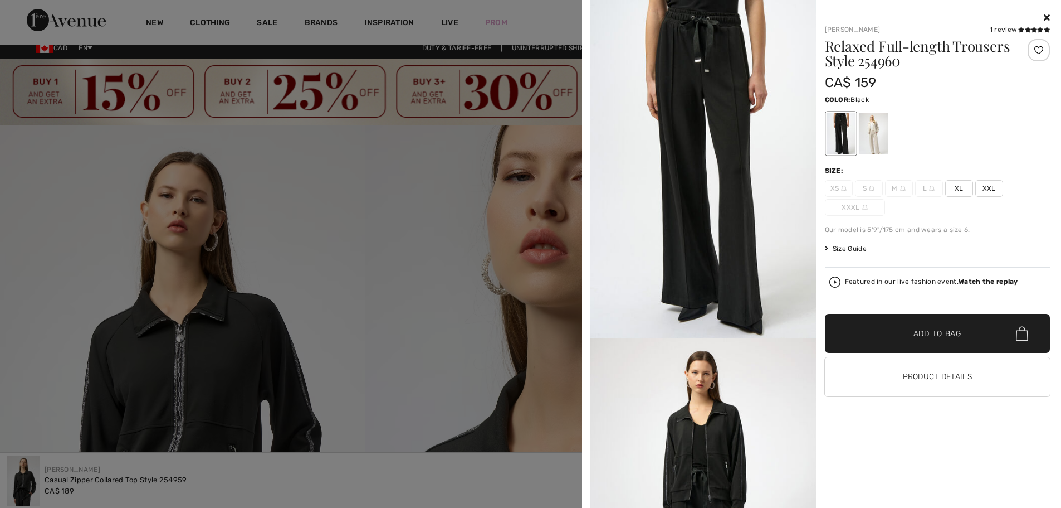
scroll to position [0, 0]
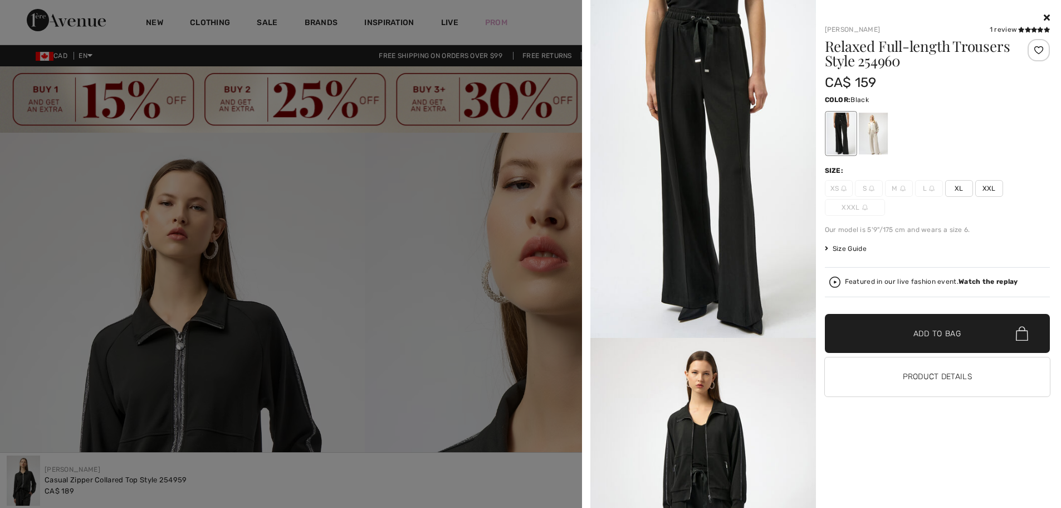
click at [1046, 16] on icon at bounding box center [1047, 17] width 6 height 9
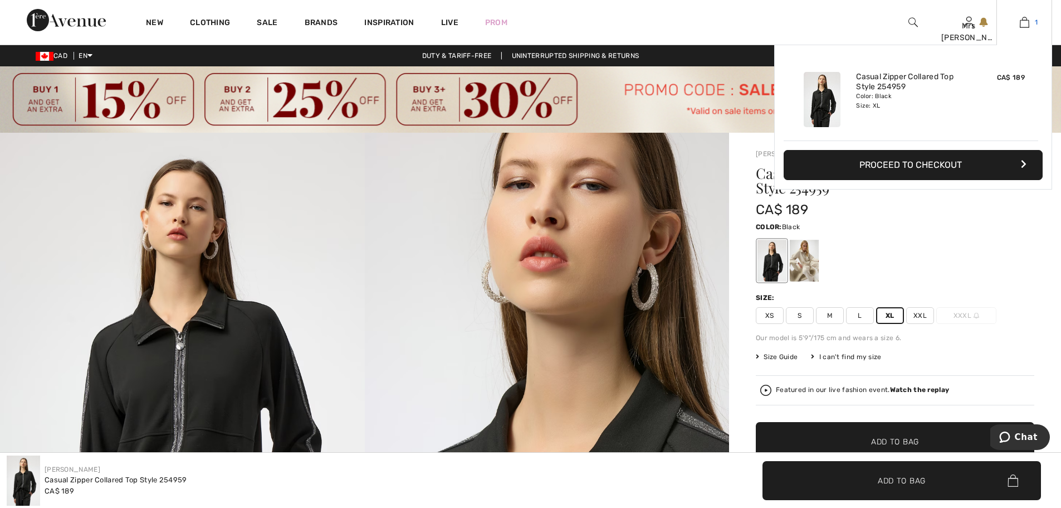
click at [1023, 24] on img at bounding box center [1024, 22] width 9 height 13
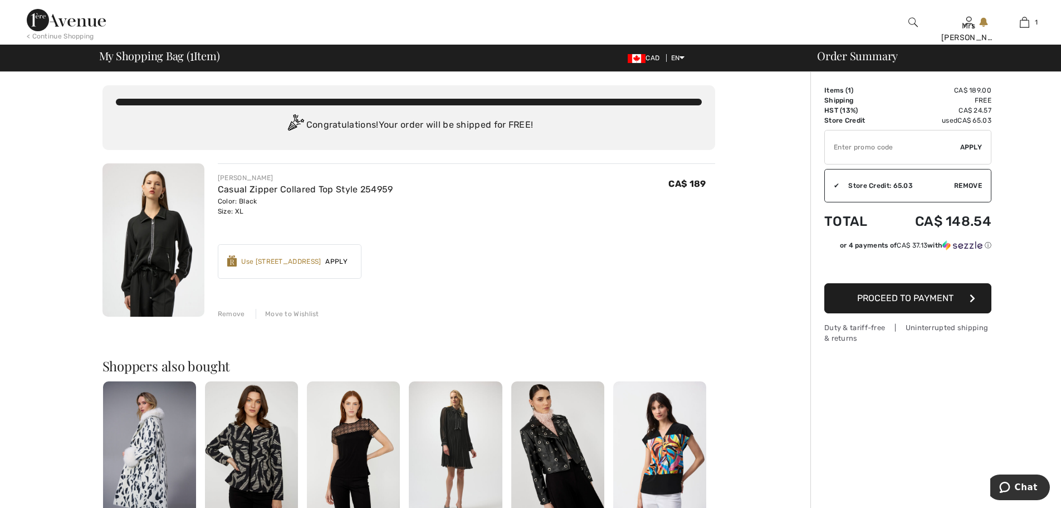
click at [159, 253] on img at bounding box center [154, 239] width 102 height 153
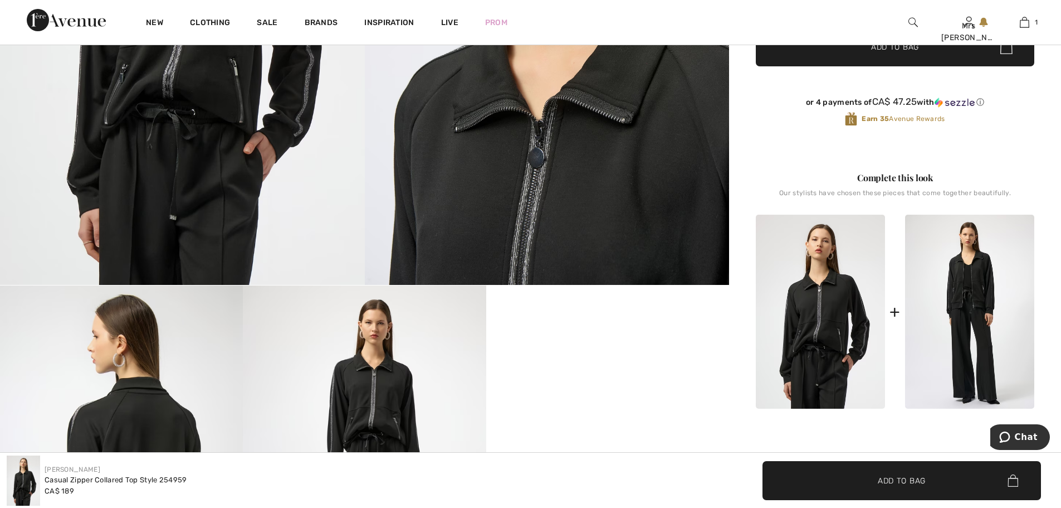
scroll to position [390, 0]
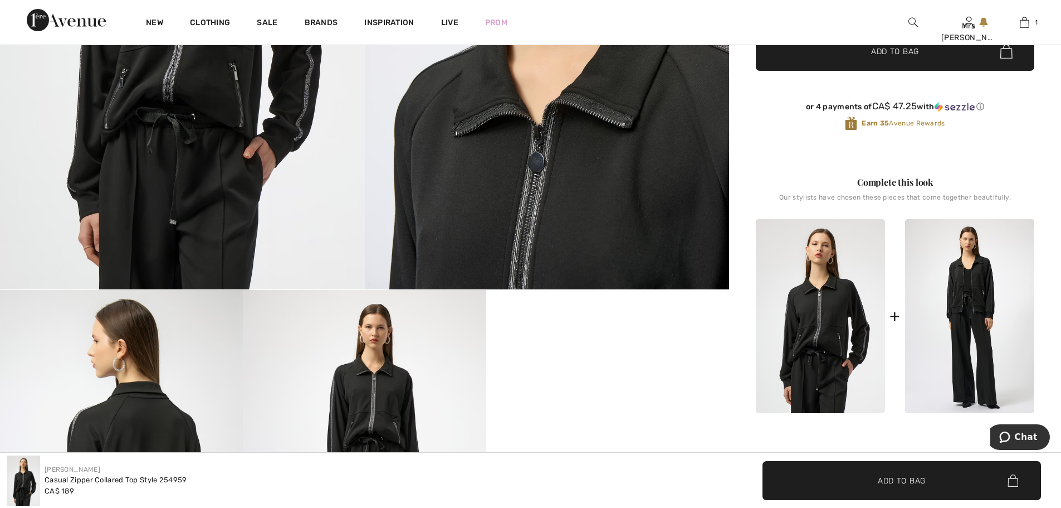
click at [969, 333] on img at bounding box center [969, 316] width 129 height 194
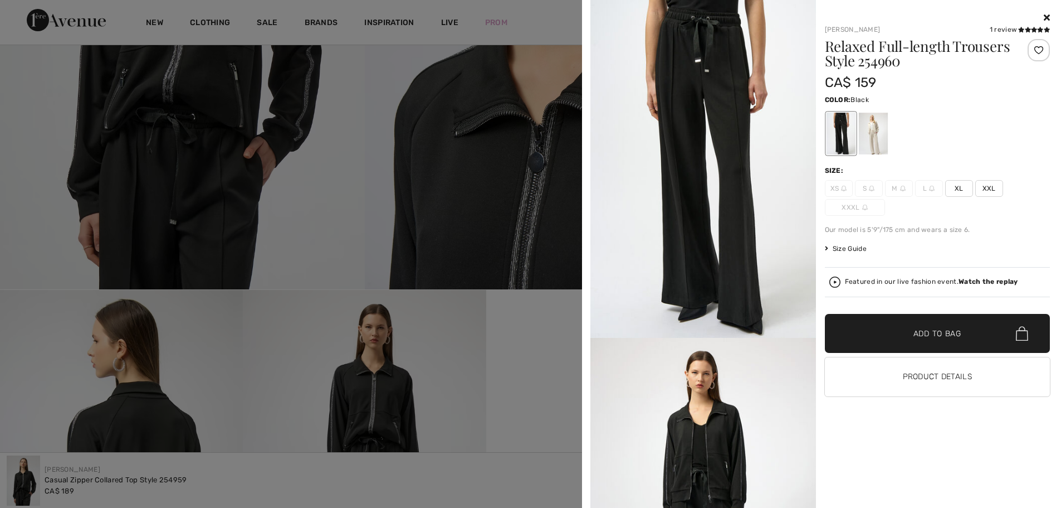
click at [718, 117] on img at bounding box center [704, 169] width 226 height 338
click at [837, 133] on div at bounding box center [840, 134] width 29 height 42
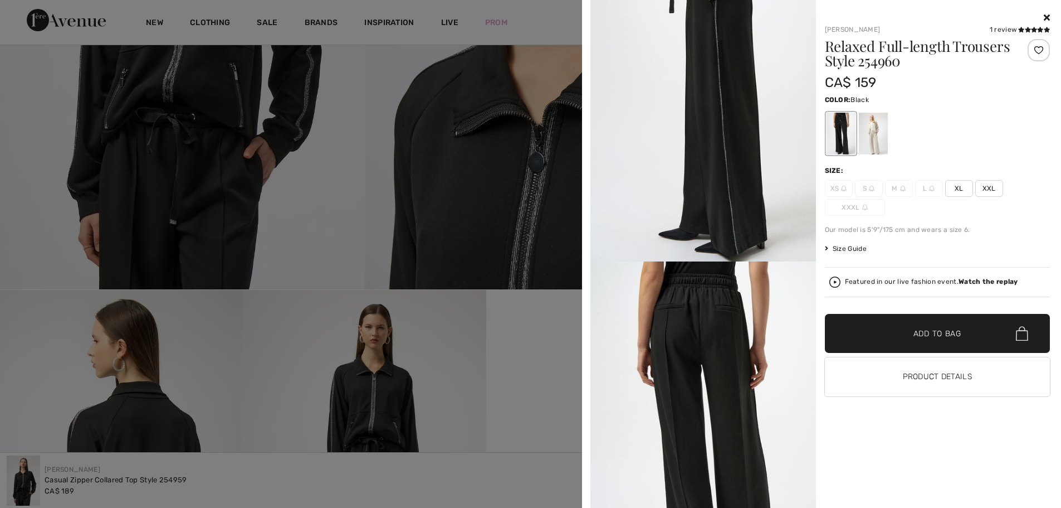
scroll to position [947, 0]
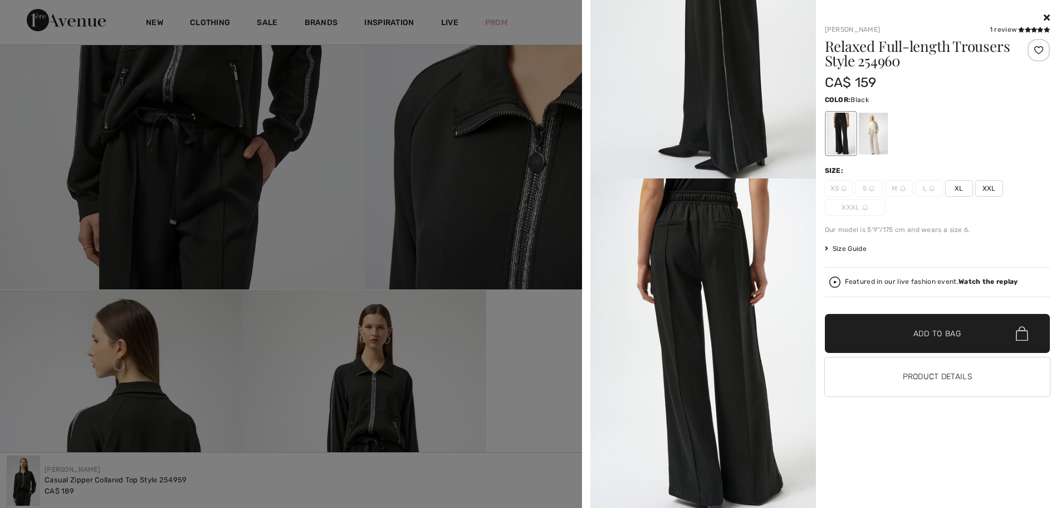
click at [728, 178] on img at bounding box center [704, 10] width 226 height 338
click at [715, 178] on img at bounding box center [704, 10] width 226 height 338
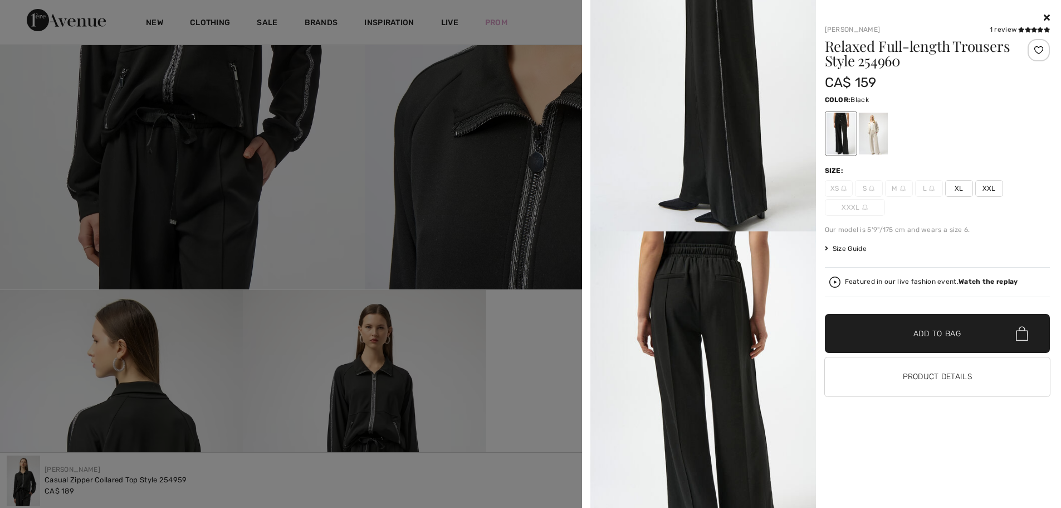
scroll to position [892, 0]
click at [715, 234] on img at bounding box center [704, 65] width 226 height 338
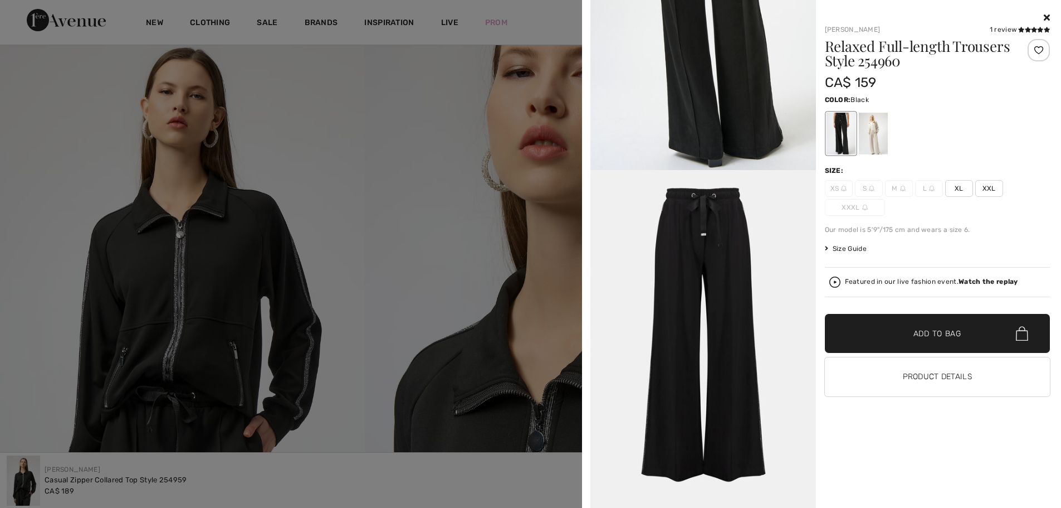
scroll to position [0, 0]
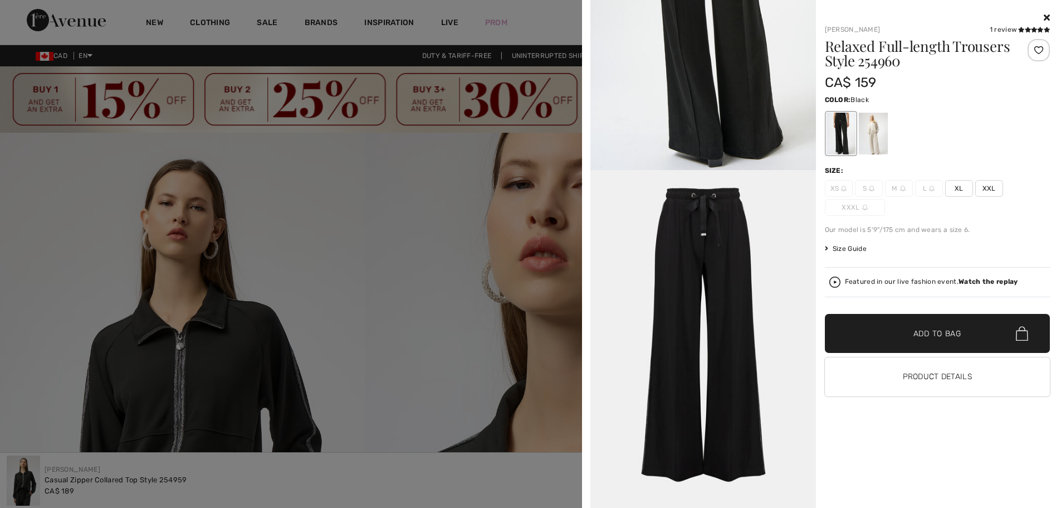
click at [1045, 15] on icon at bounding box center [1047, 17] width 6 height 9
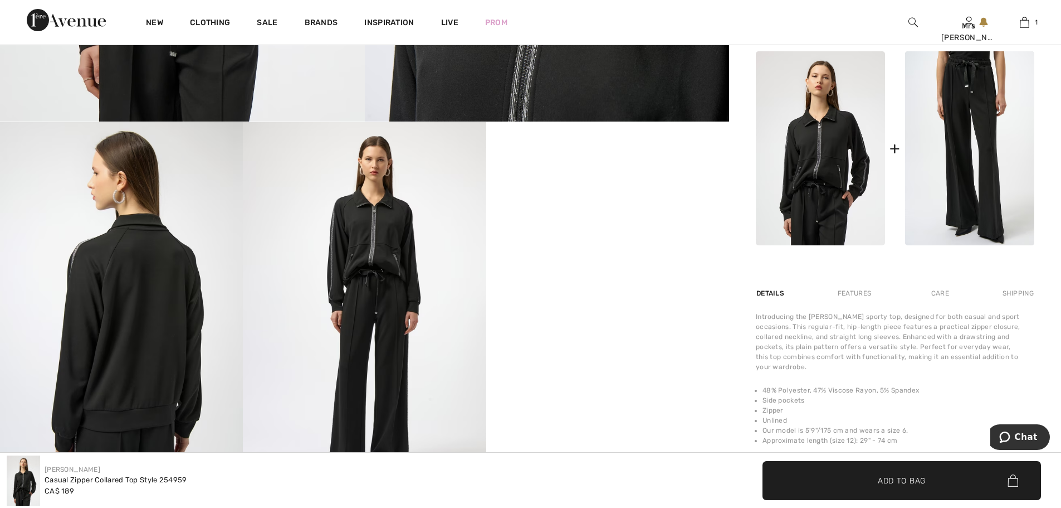
scroll to position [557, 0]
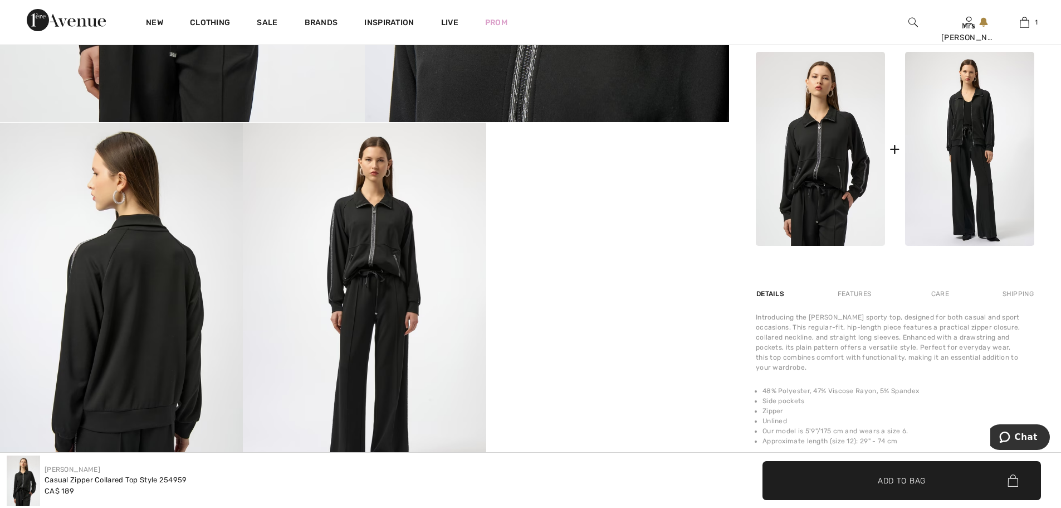
click at [962, 182] on img at bounding box center [969, 149] width 129 height 194
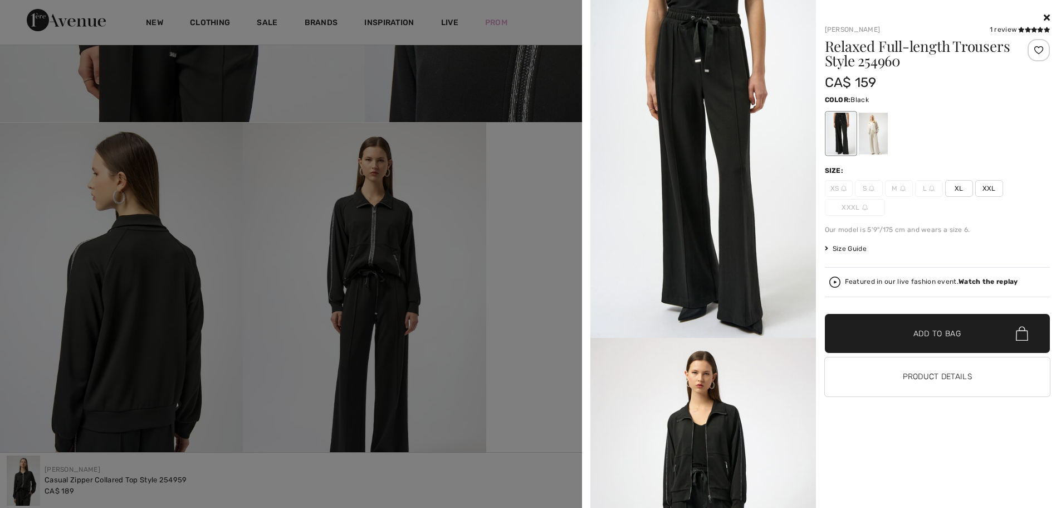
click at [839, 142] on div at bounding box center [840, 134] width 29 height 42
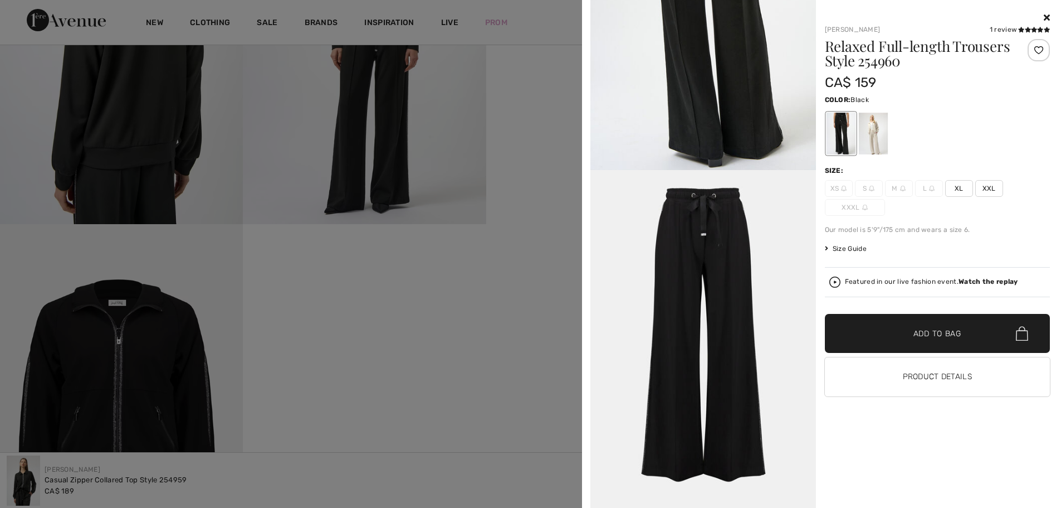
scroll to position [613, 0]
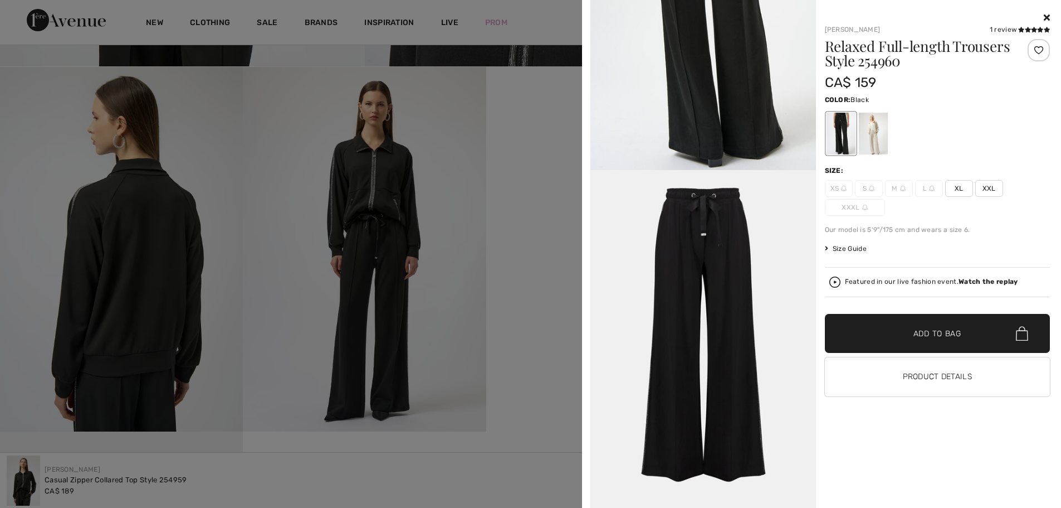
click at [1046, 18] on icon at bounding box center [1047, 17] width 6 height 9
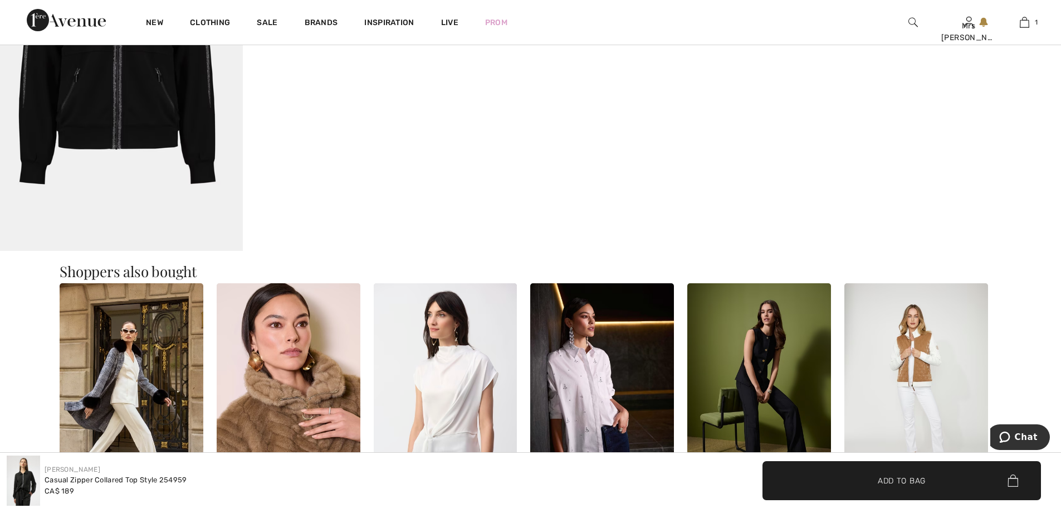
scroll to position [1170, 0]
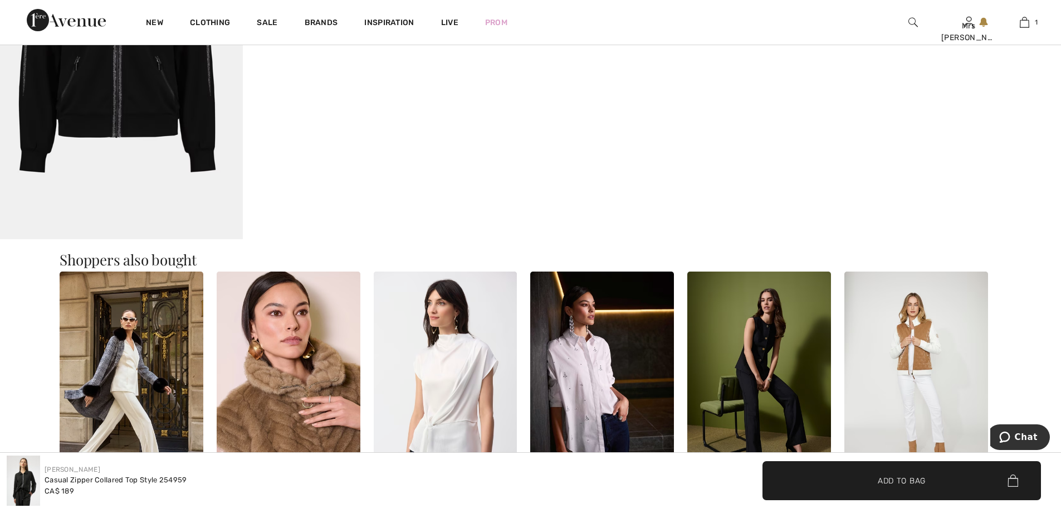
click at [129, 106] on img at bounding box center [121, 56] width 243 height 364
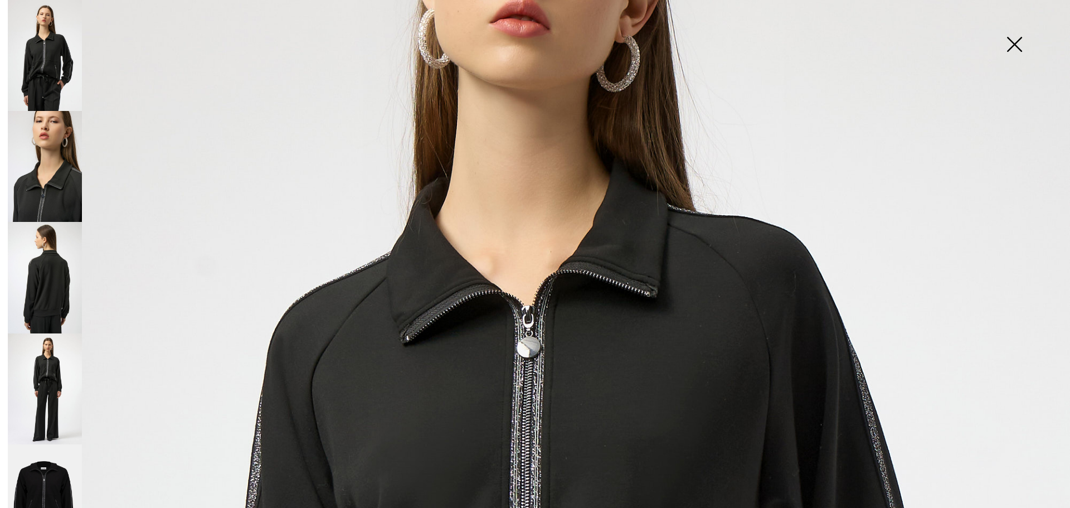
scroll to position [446, 0]
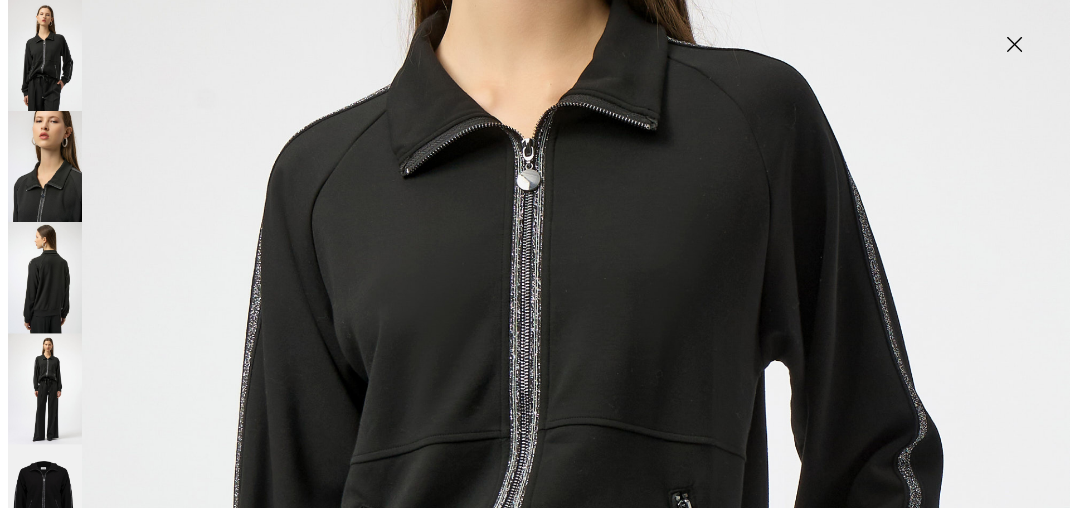
click at [888, 346] on img at bounding box center [535, 355] width 1070 height 1603
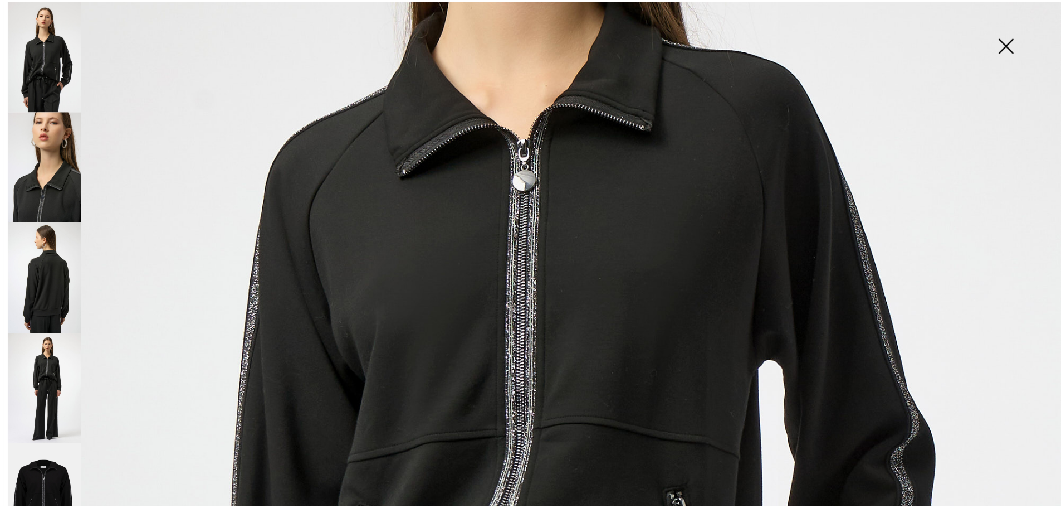
scroll to position [1170, 0]
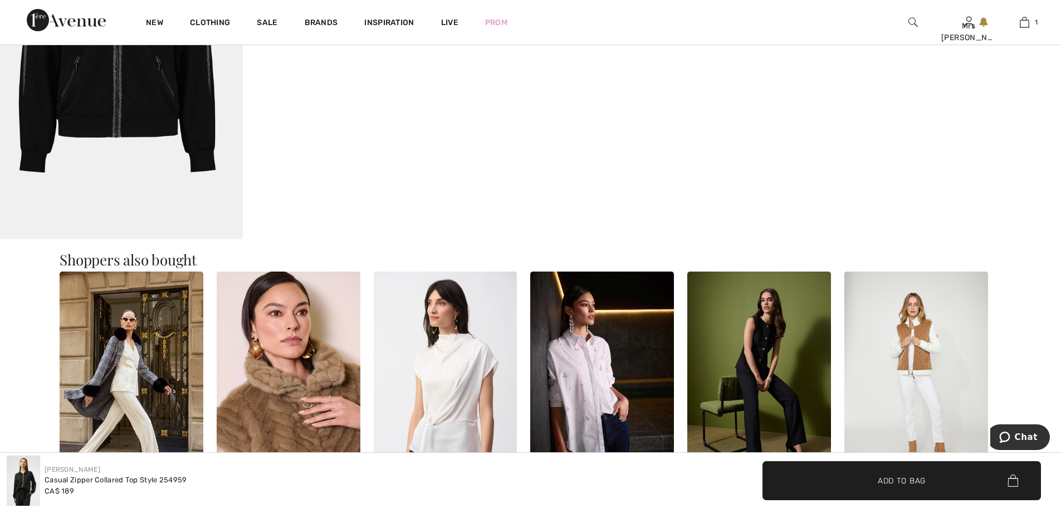
click at [105, 89] on img at bounding box center [121, 56] width 243 height 364
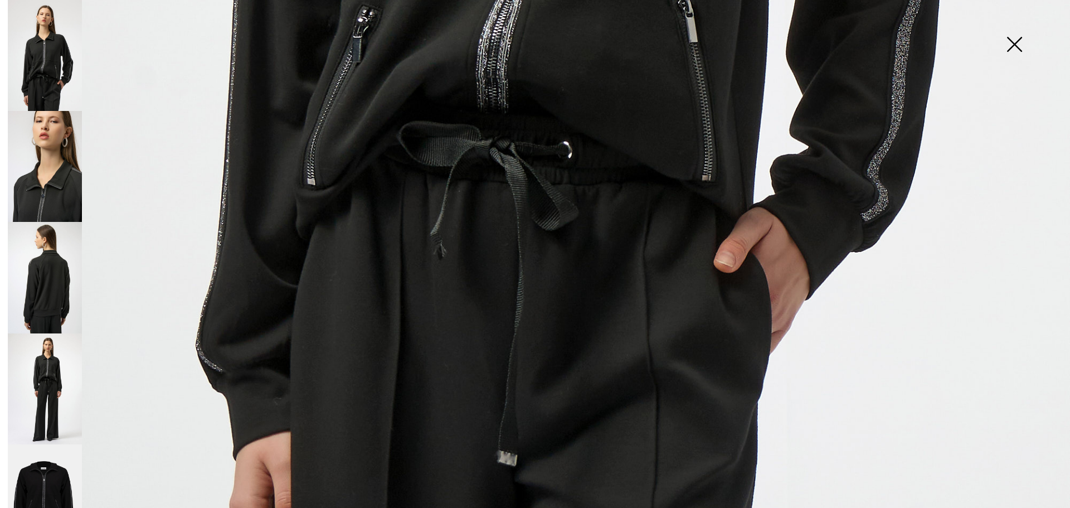
scroll to position [1083, 0]
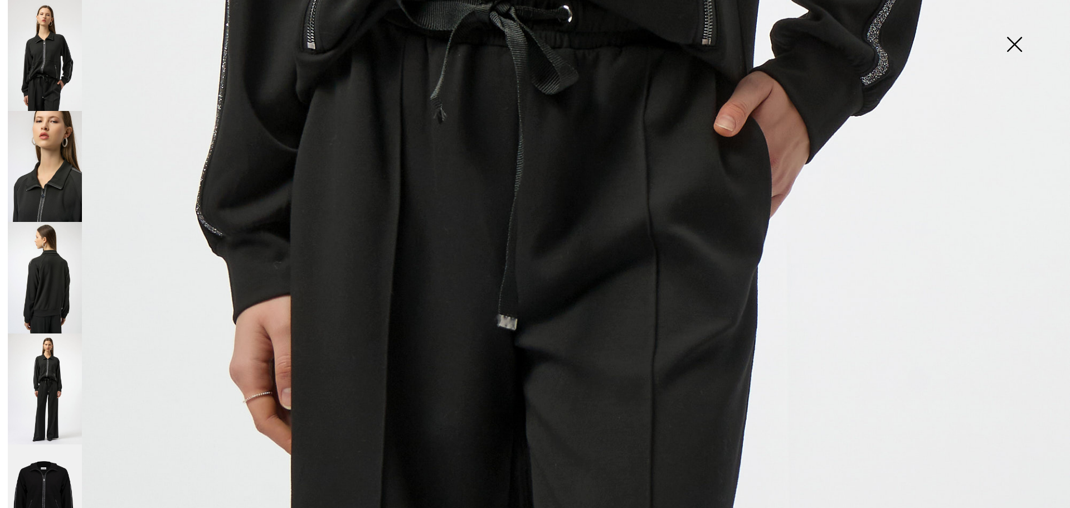
click at [50, 387] on img at bounding box center [45, 388] width 74 height 111
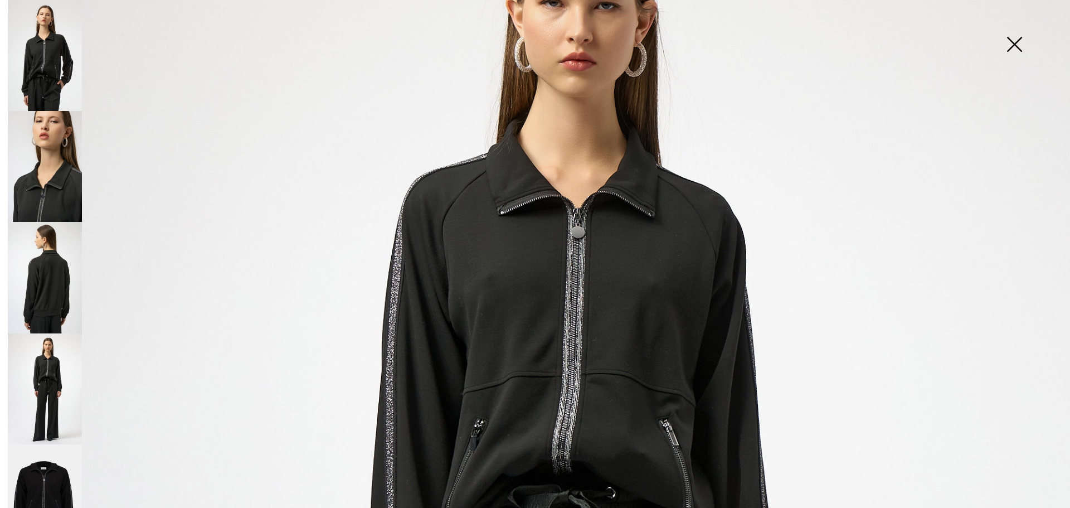
scroll to position [80, 0]
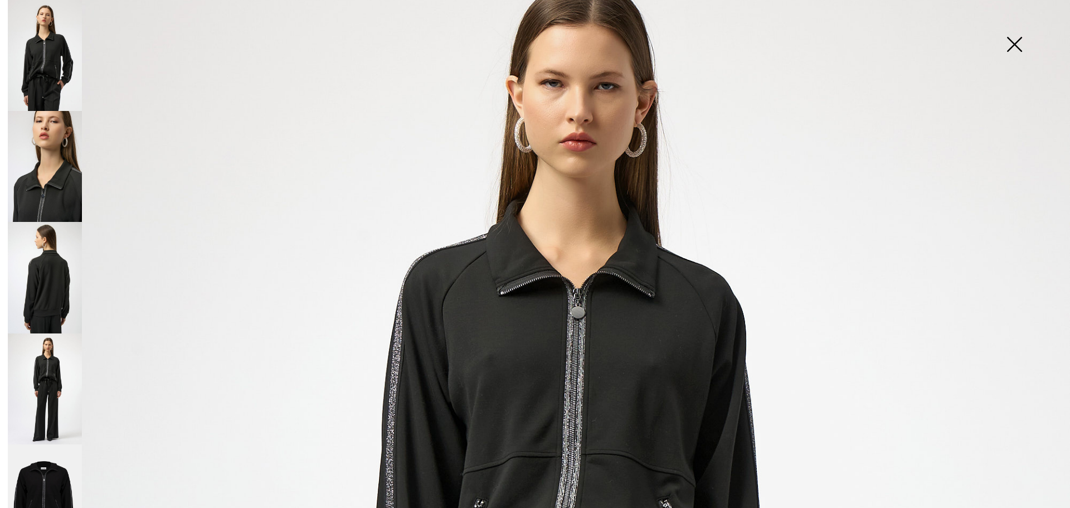
click at [1012, 43] on img at bounding box center [1014, 45] width 56 height 57
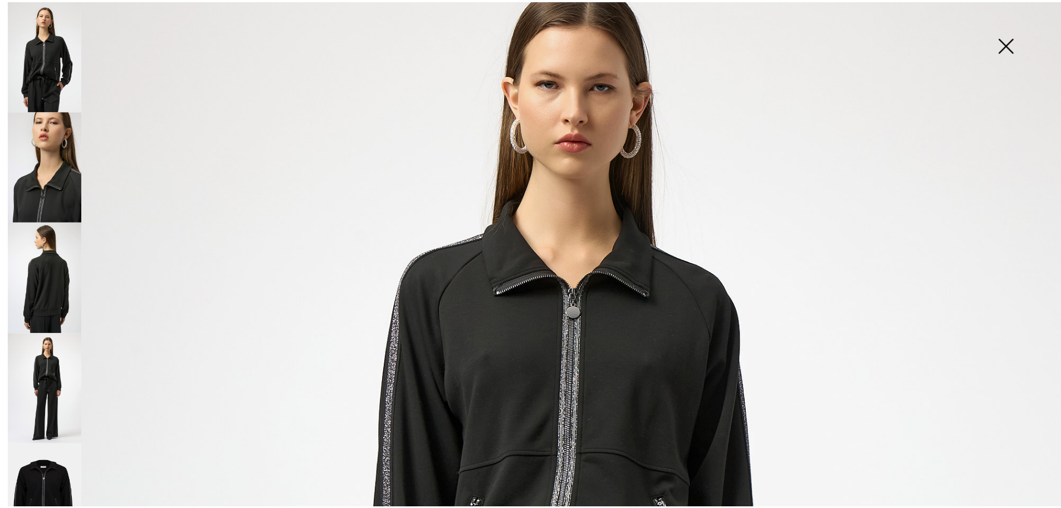
scroll to position [1170, 0]
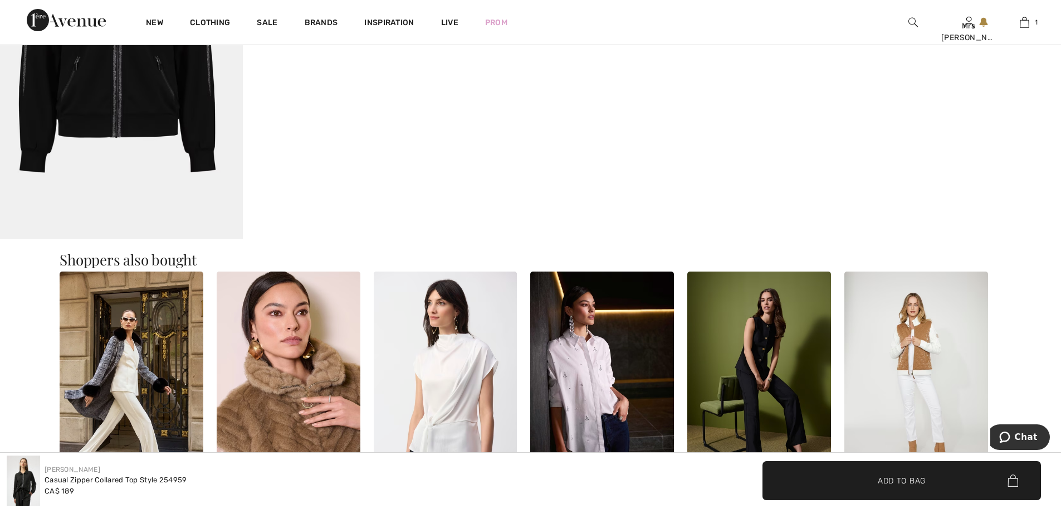
click at [911, 335] on img at bounding box center [917, 379] width 144 height 216
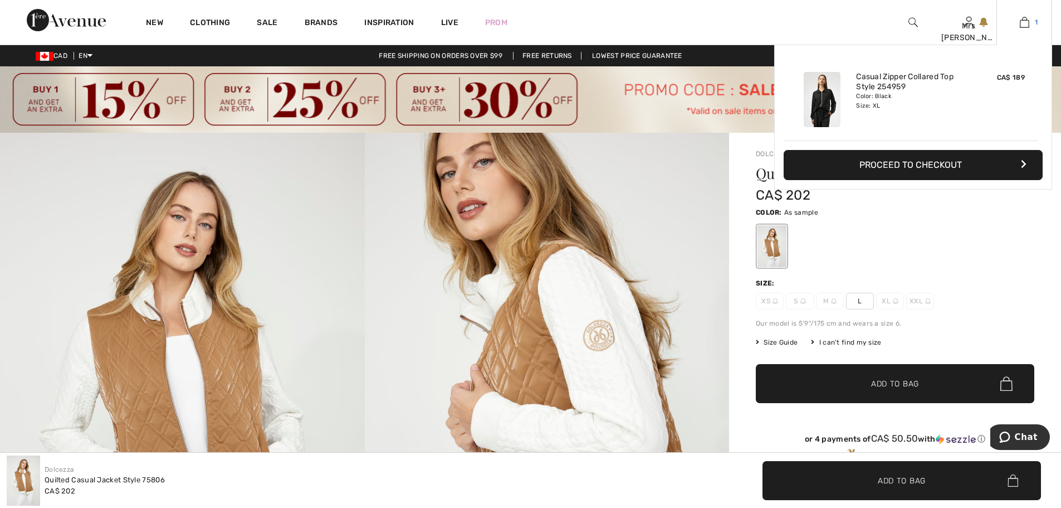
click at [1023, 22] on img at bounding box center [1024, 22] width 9 height 13
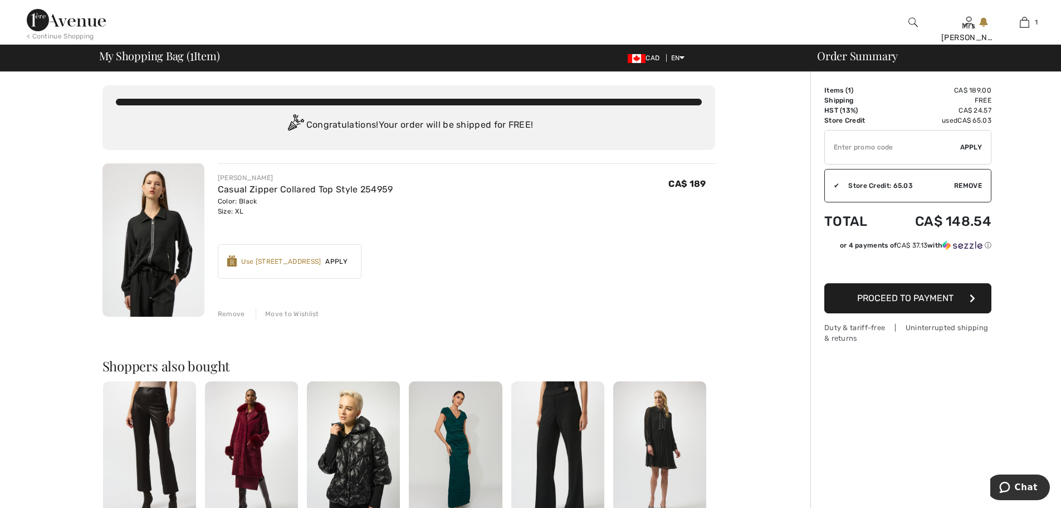
click at [164, 232] on img at bounding box center [154, 239] width 102 height 153
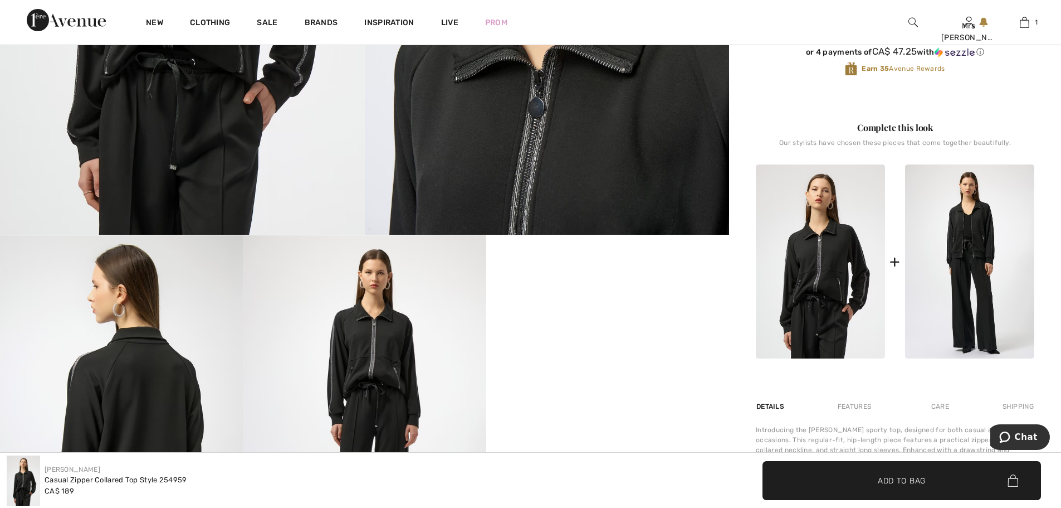
scroll to position [501, 0]
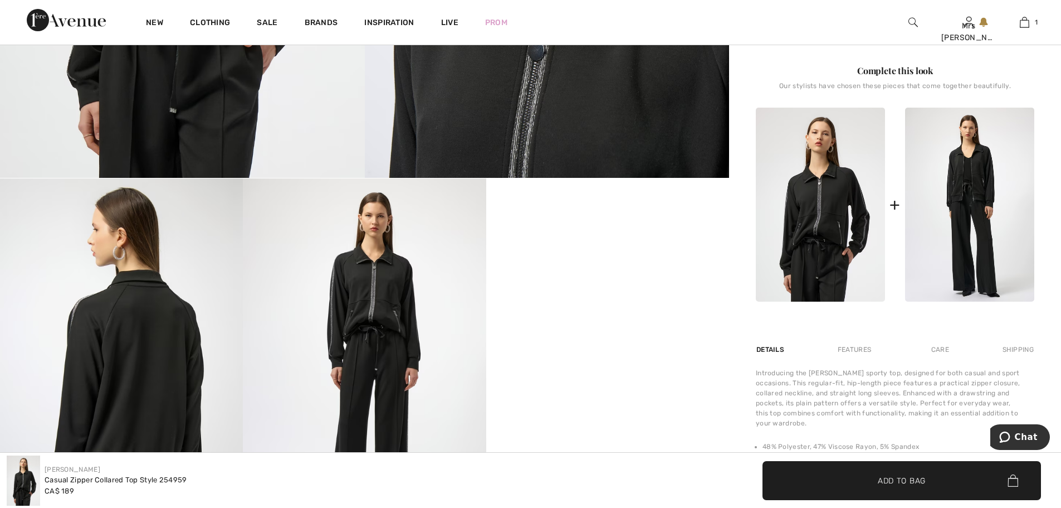
click at [971, 213] on img at bounding box center [969, 205] width 129 height 194
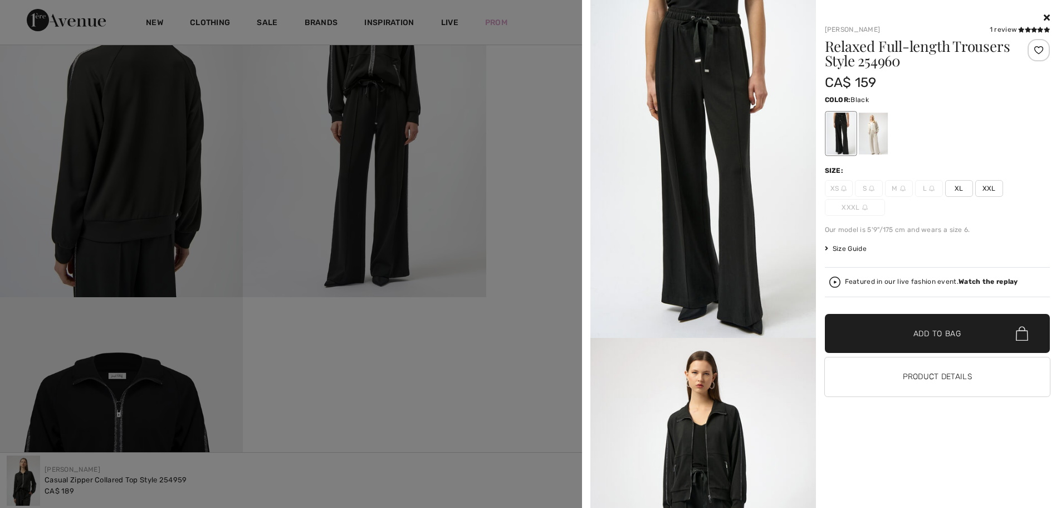
scroll to position [780, 0]
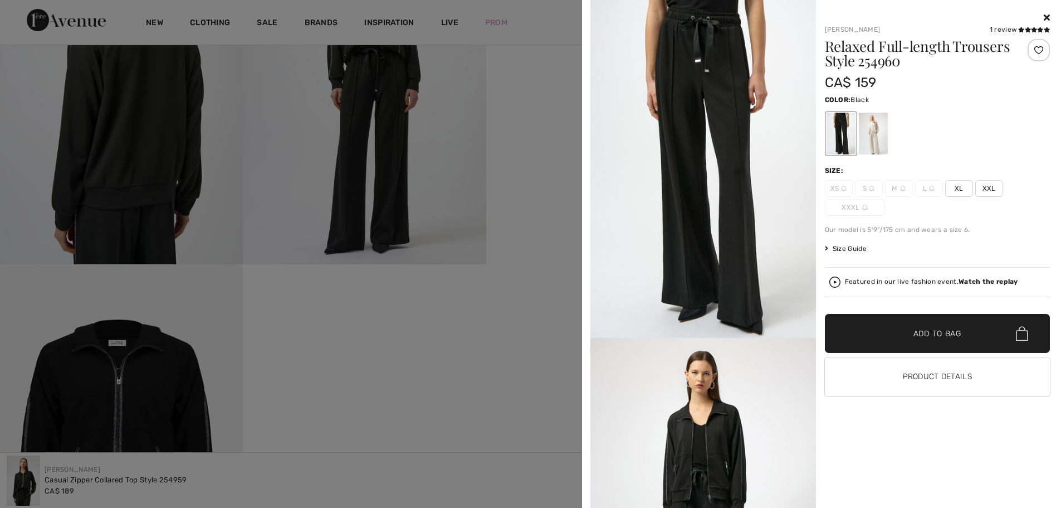
click at [992, 280] on strong "Watch the replay" at bounding box center [989, 281] width 60 height 8
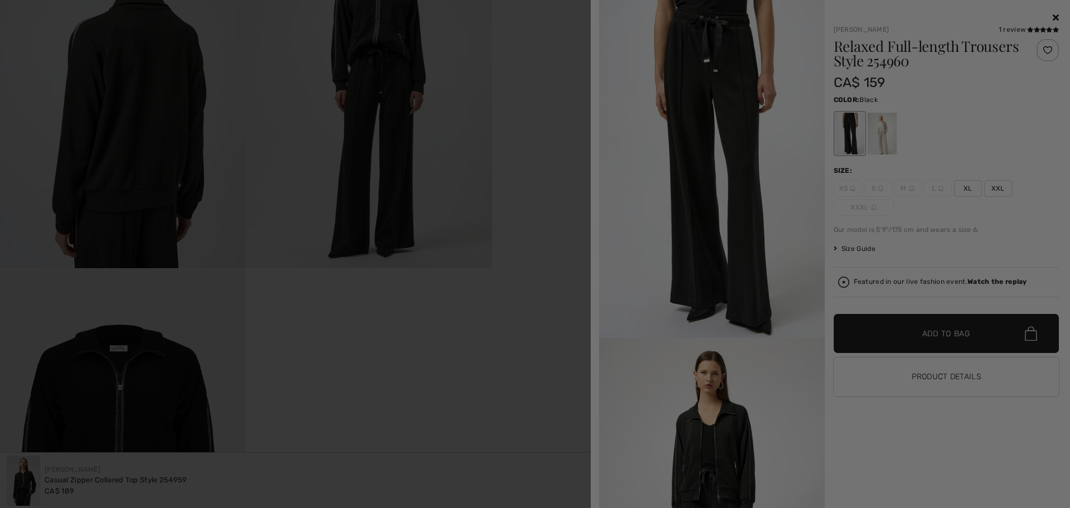
scroll to position [0, 0]
